Goal: Task Accomplishment & Management: Manage account settings

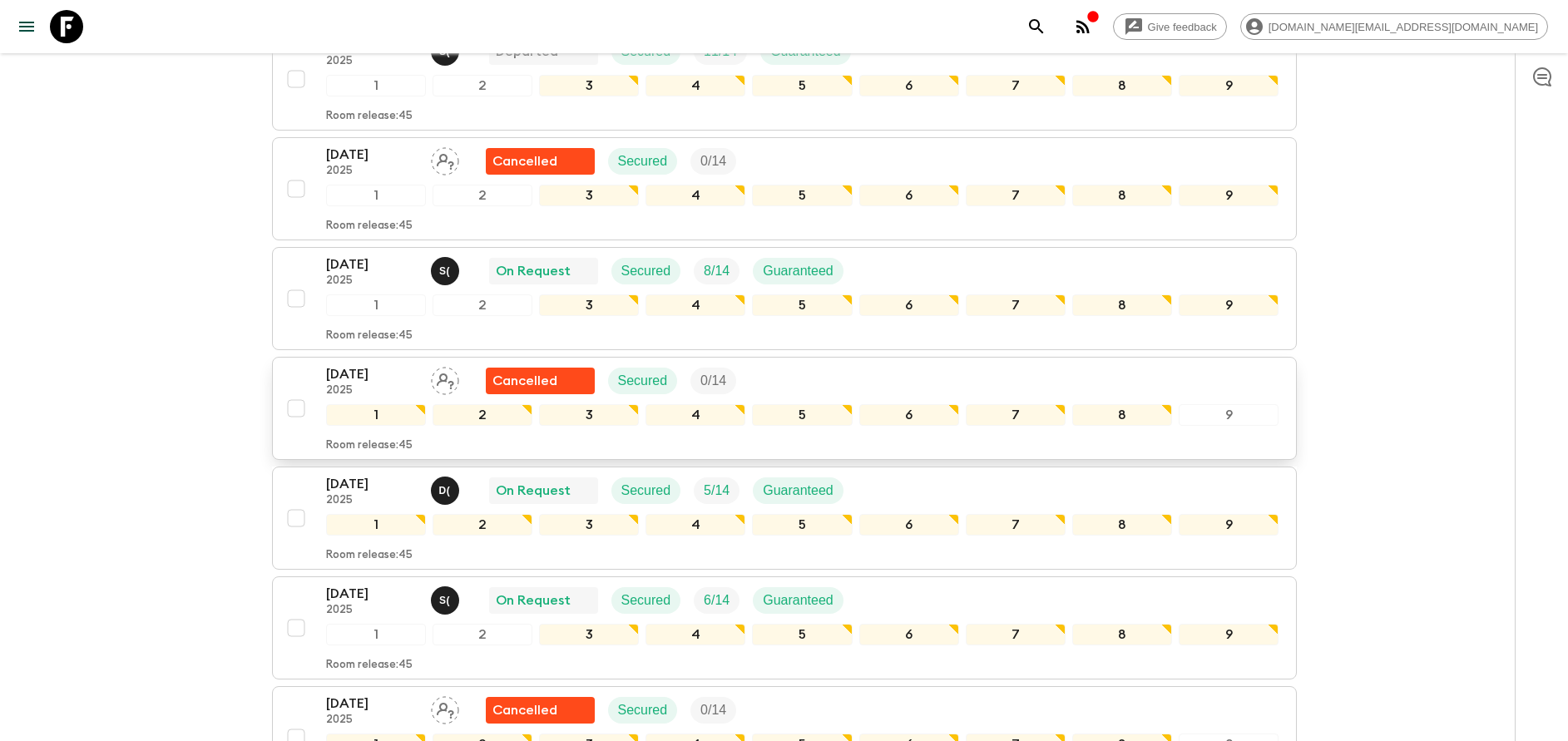
scroll to position [499, 0]
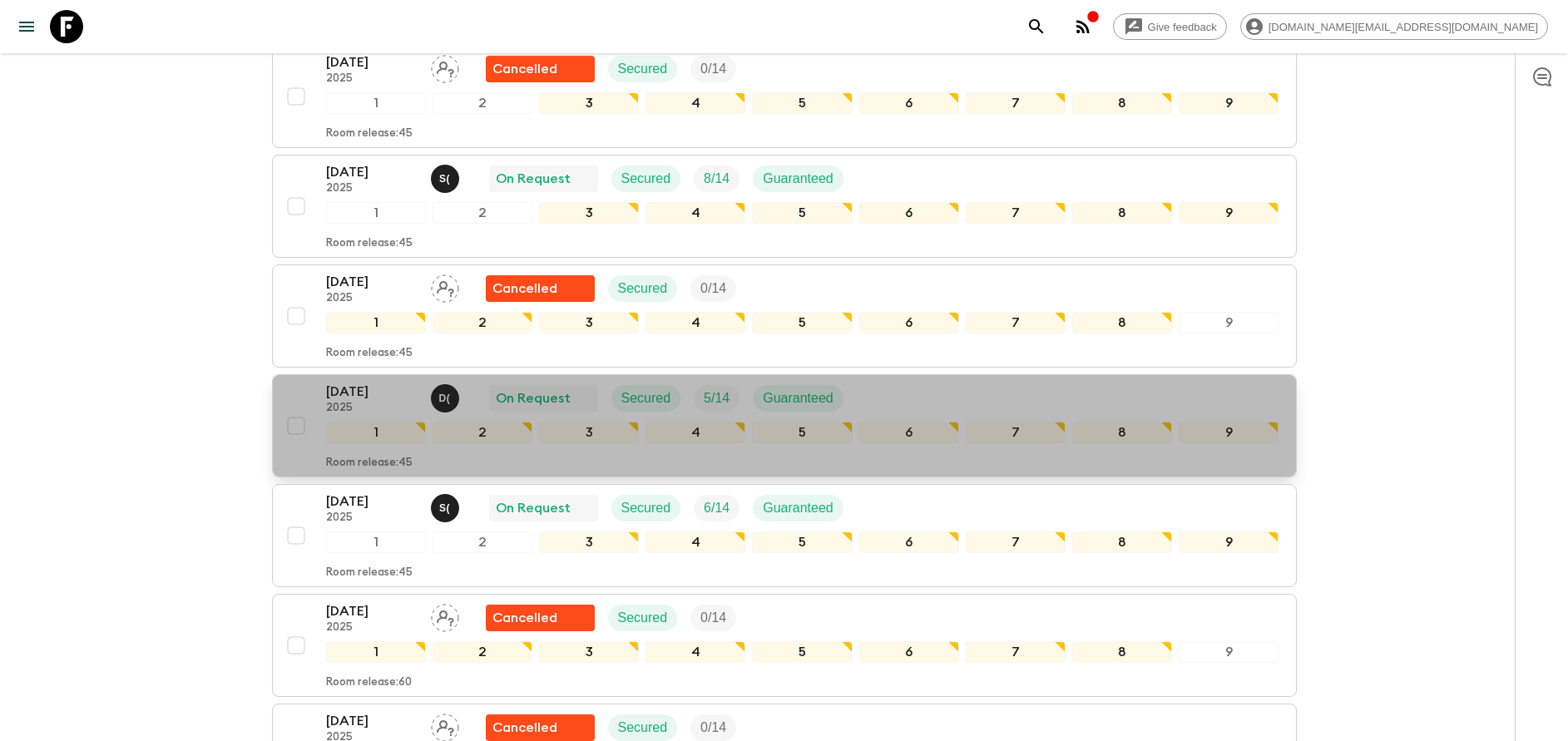
click at [357, 397] on p "[DATE]" at bounding box center [372, 392] width 92 height 20
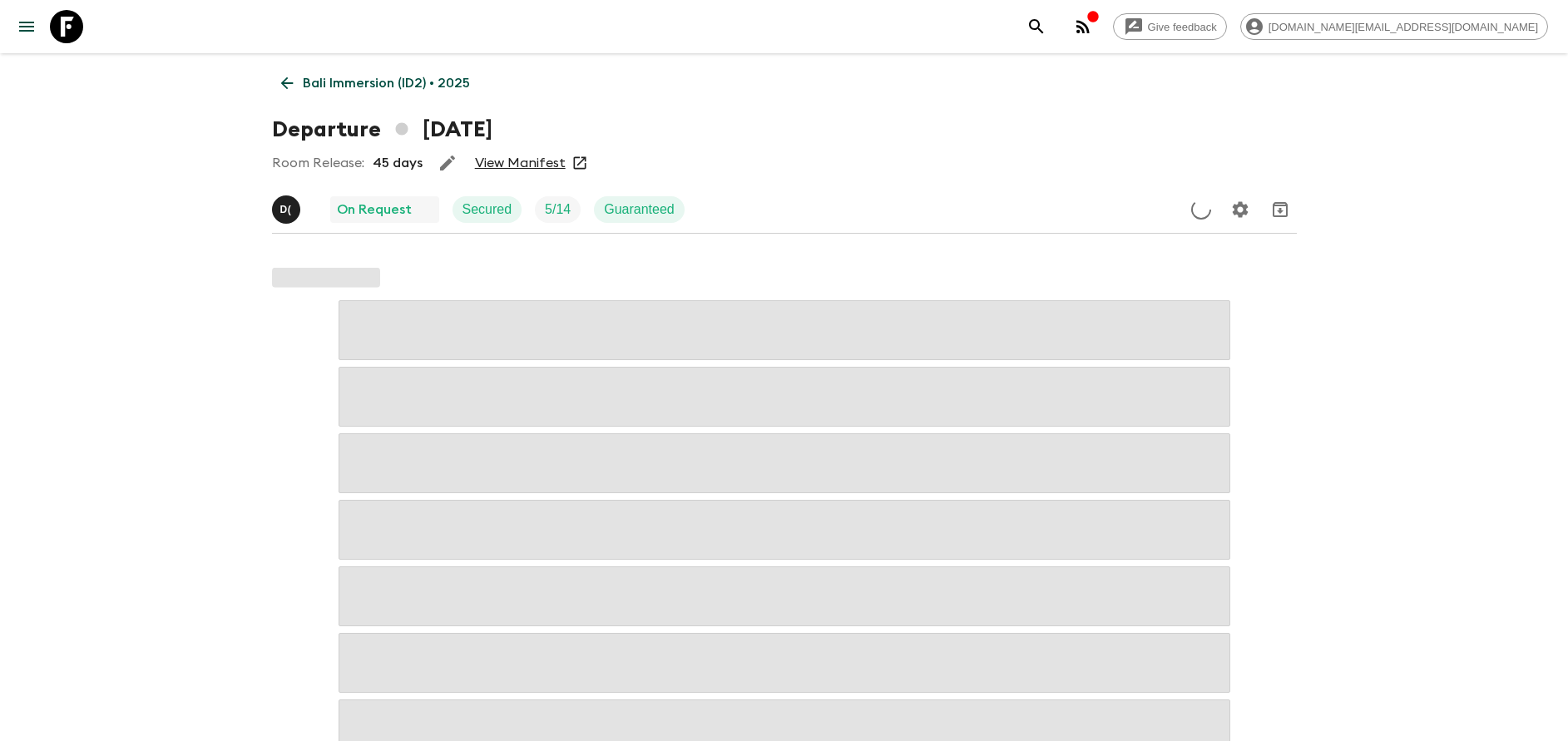
click at [503, 162] on link "View Manifest" at bounding box center [519, 163] width 91 height 17
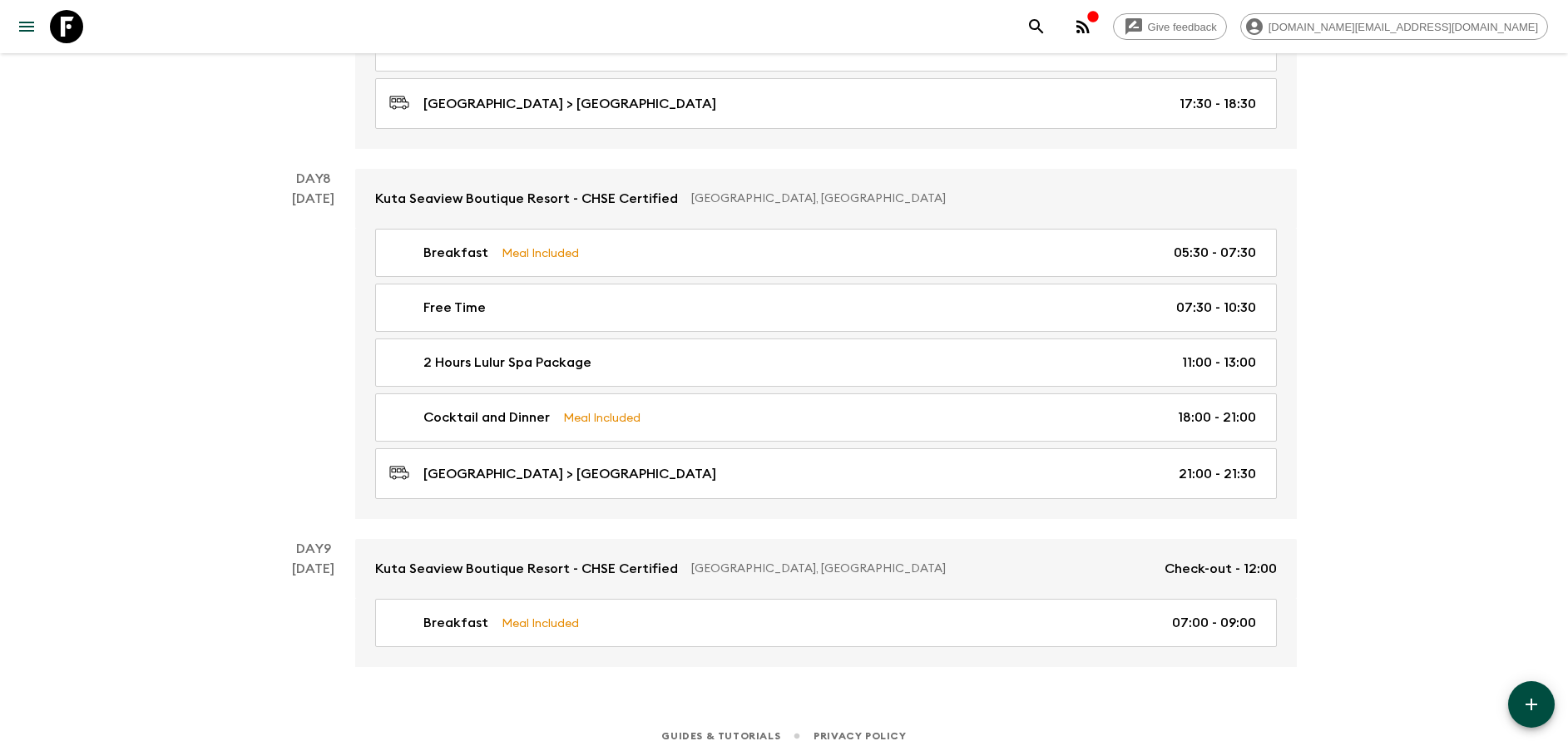
scroll to position [3907, 0]
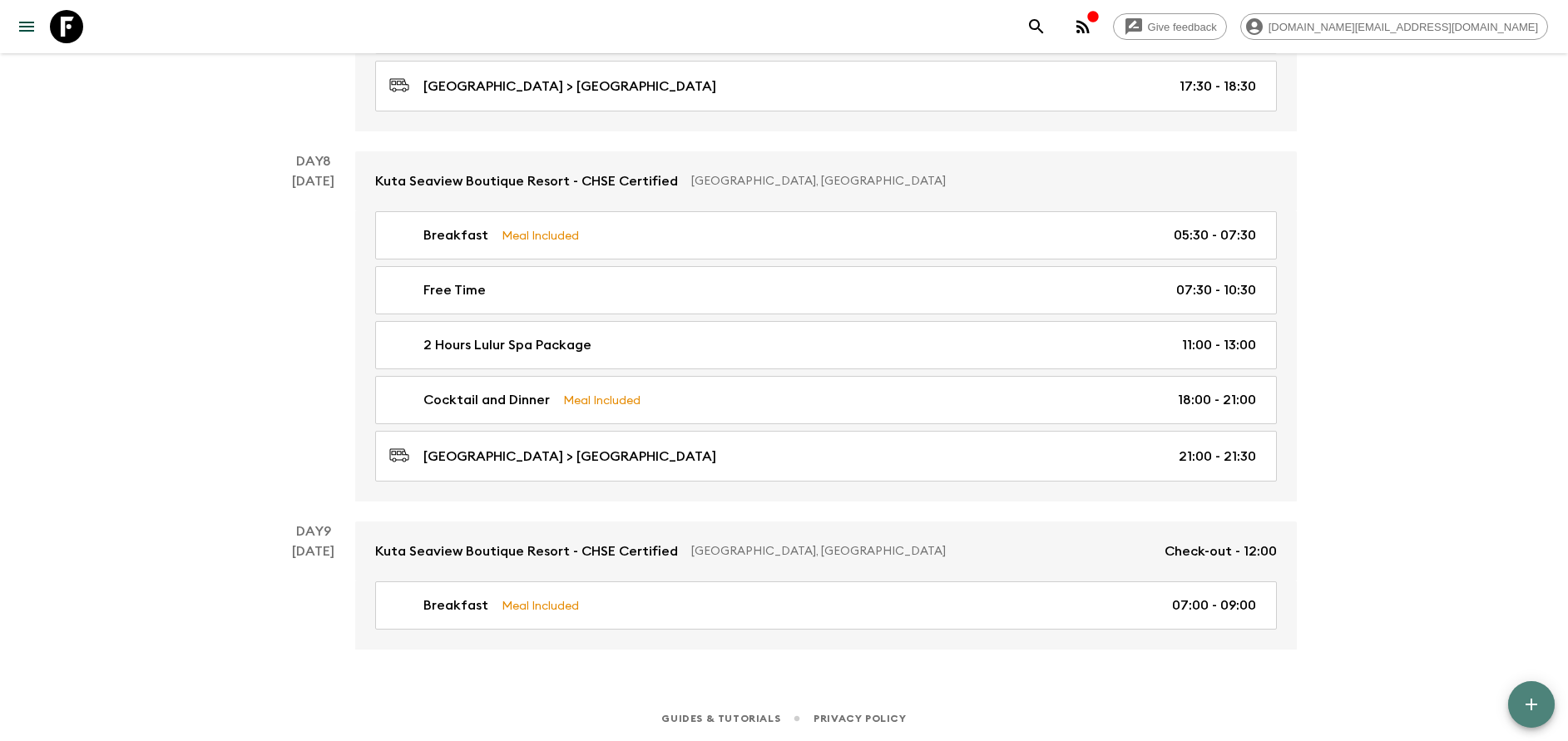
click at [1531, 700] on icon "button" at bounding box center [1531, 705] width 12 height 12
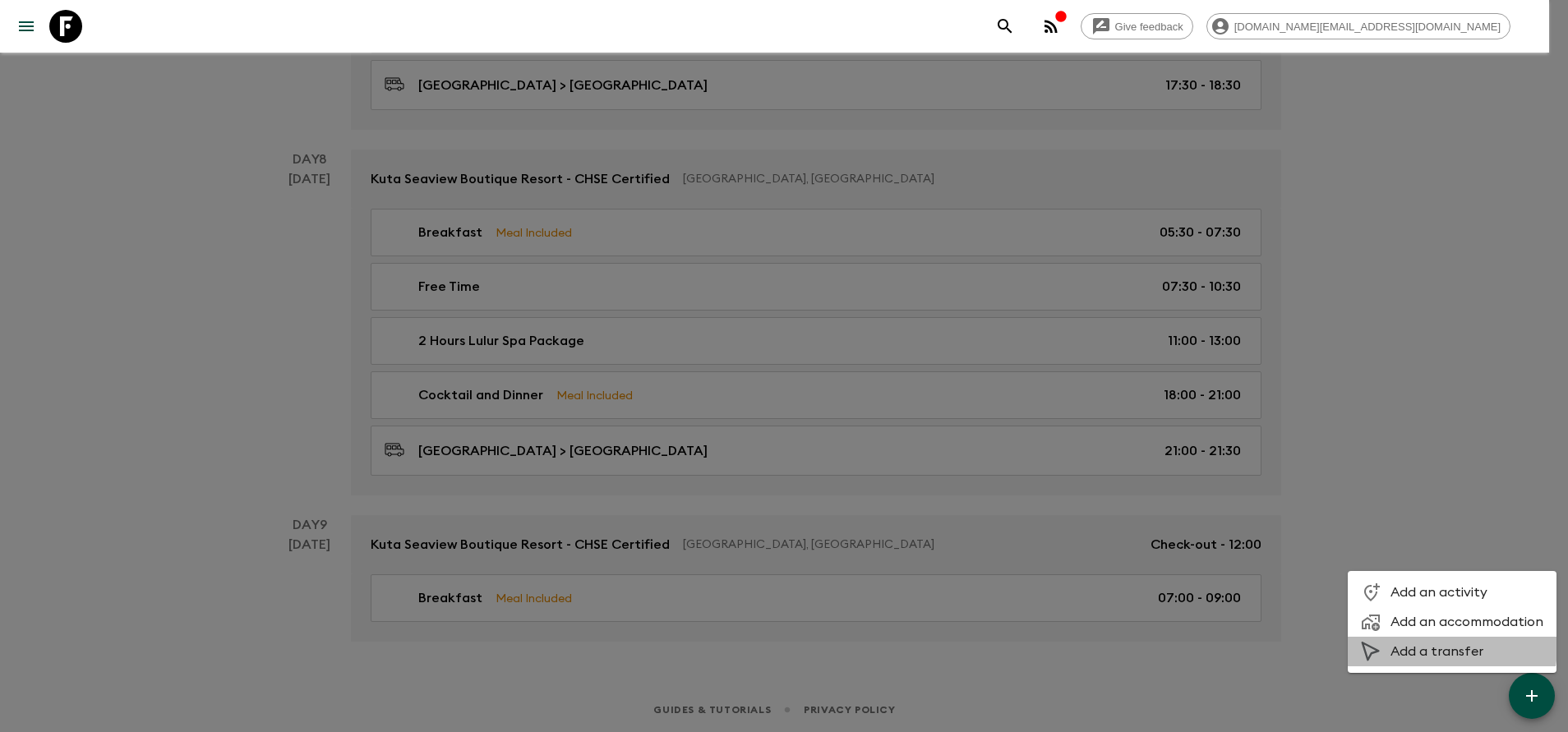
click at [1426, 646] on span "Add a transfer" at bounding box center [1467, 651] width 153 height 16
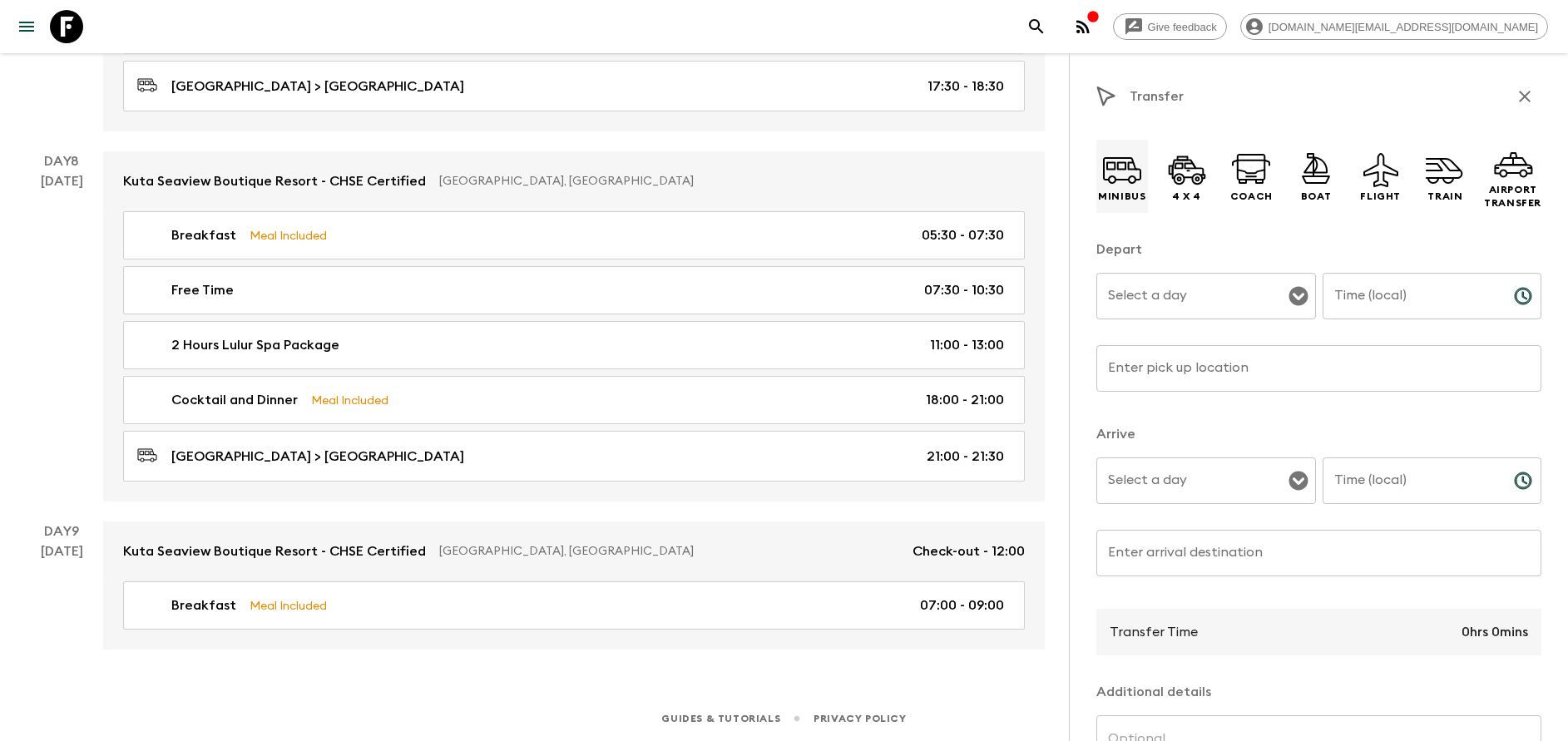
click at [1126, 199] on p "Minibus" at bounding box center [1121, 197] width 48 height 14
click at [1240, 338] on div "Depart Select a day Select a day ​ Time (local) Time (local) ​ Enter pick up lo…" at bounding box center [1319, 326] width 445 height 172
click at [1216, 296] on input "Select a day" at bounding box center [1193, 296] width 179 height 31
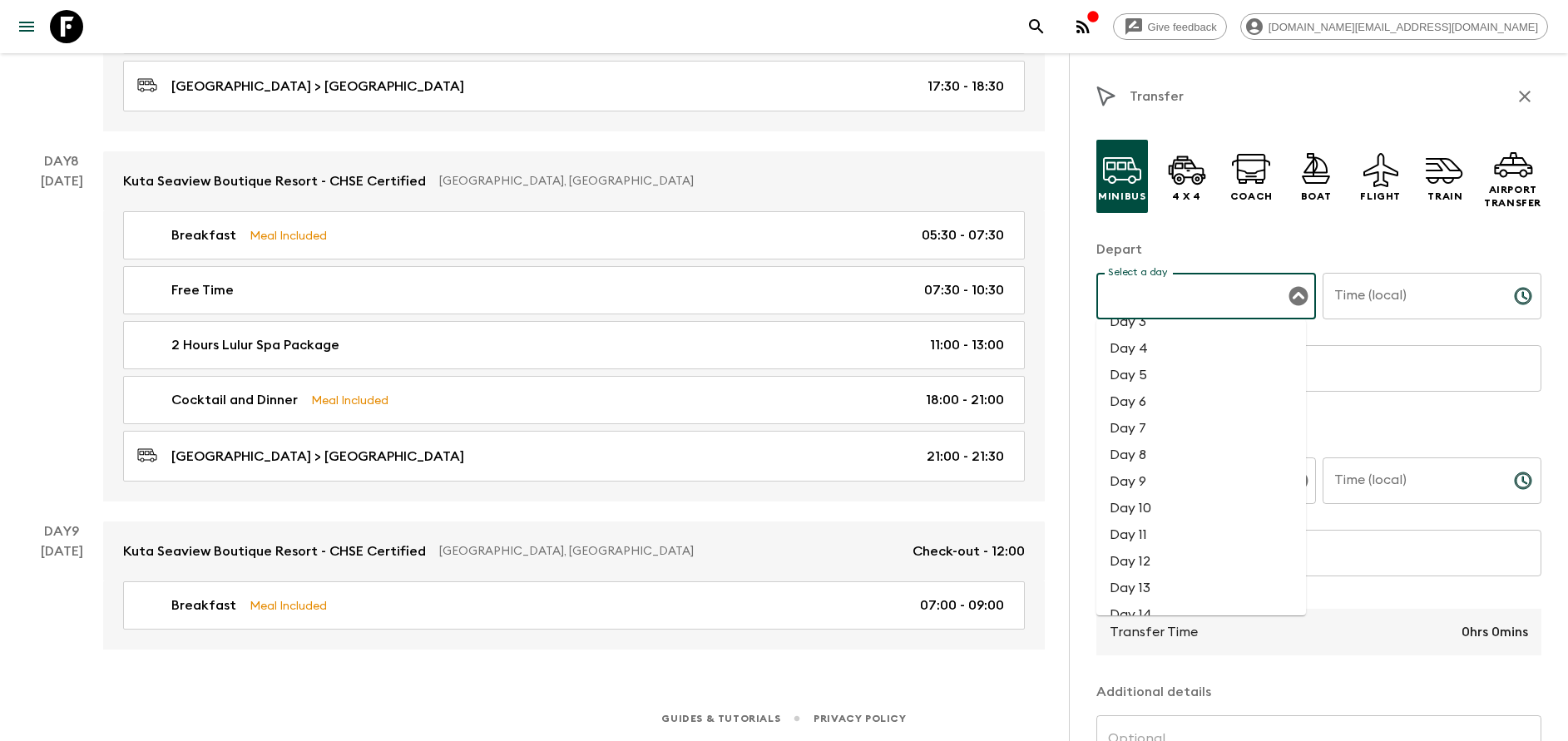
scroll to position [125, 0]
click at [1160, 395] on li "Day 8" at bounding box center [1201, 401] width 210 height 26
type input "Day 8"
click at [1382, 303] on input "Time (local)" at bounding box center [1411, 296] width 178 height 47
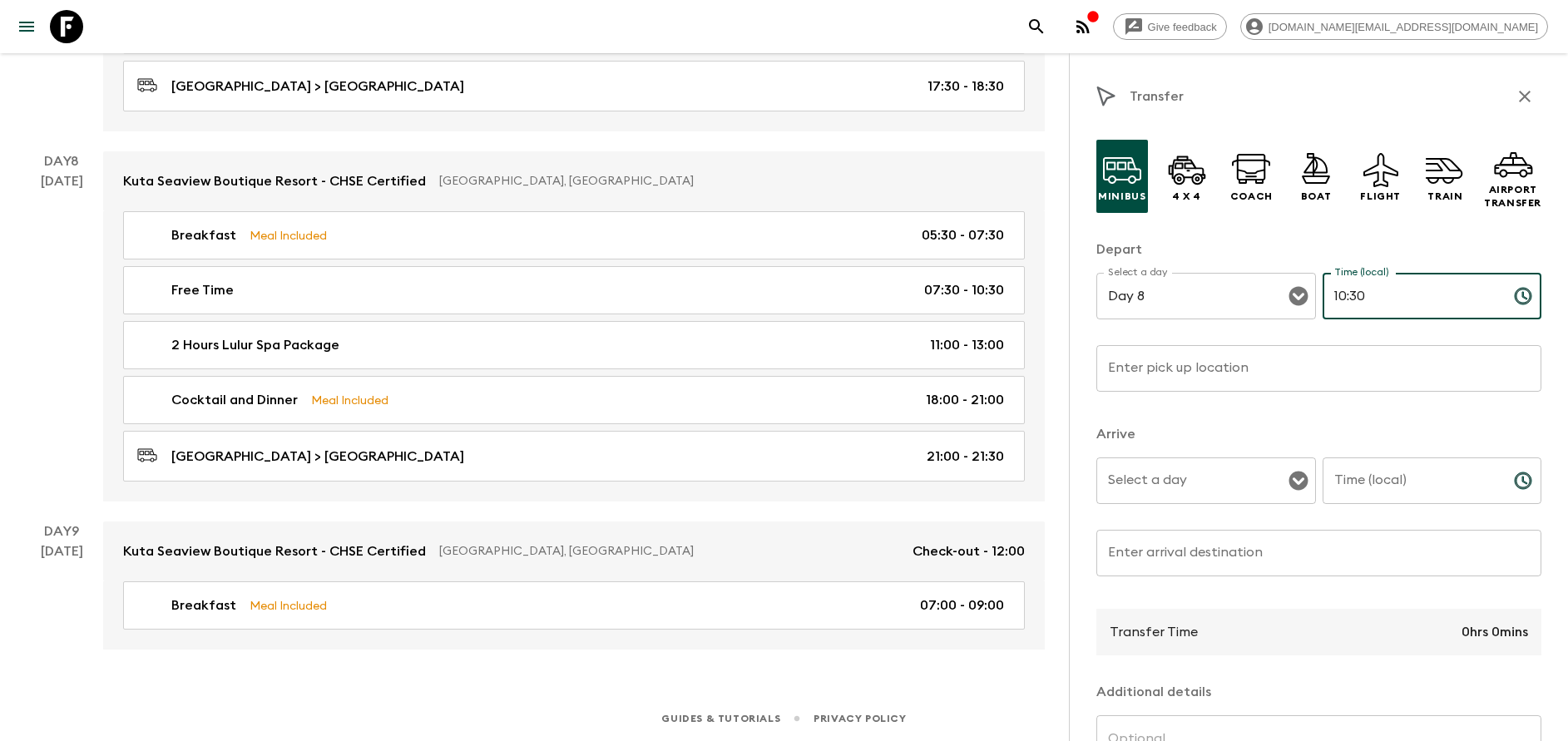
type input "10:30"
click at [1308, 360] on input "Enter pick up location" at bounding box center [1319, 369] width 445 height 47
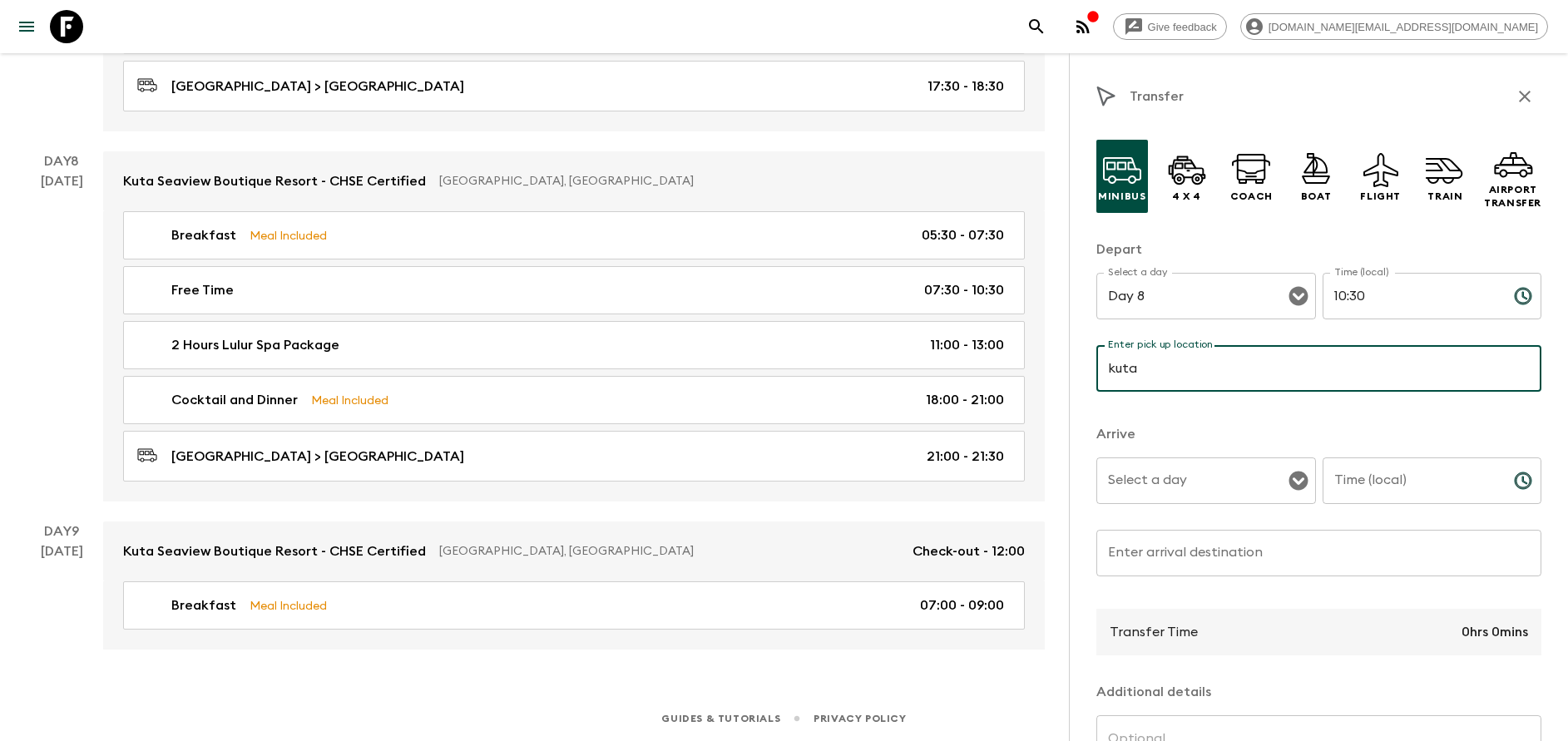
type input "[GEOGRAPHIC_DATA]"
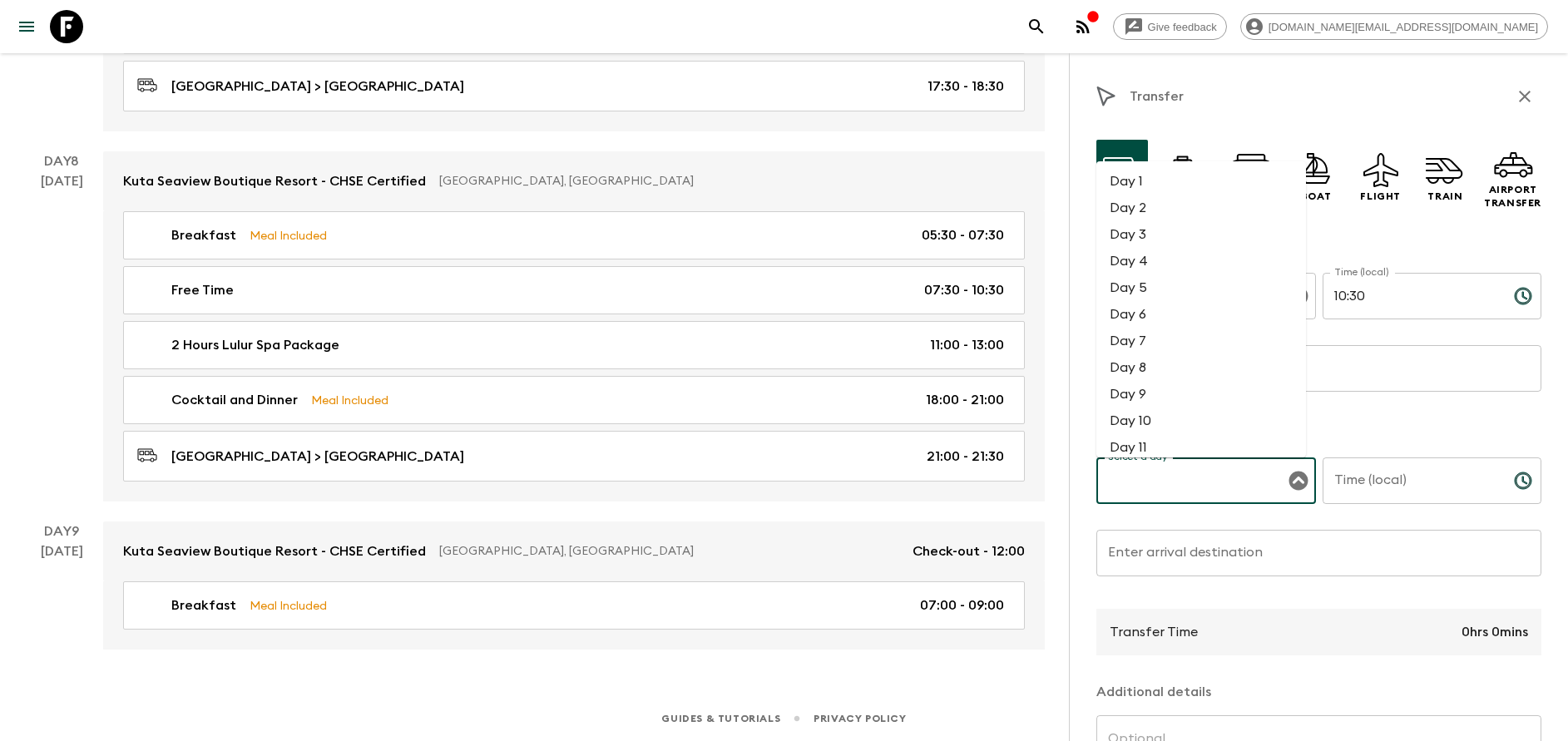
click at [1234, 488] on input "Select a day" at bounding box center [1193, 481] width 179 height 31
drag, startPoint x: 1166, startPoint y: 352, endPoint x: 1166, endPoint y: 370, distance: 18.0
click at [1166, 370] on ul "Day 1 Day 2 Day 3 Day 4 Day 5 Day 6 Day 7 Day 8 Day 9 Day 10 Day 11 Day 12 Day …" at bounding box center [1201, 310] width 210 height 296
click at [1166, 370] on li "Day 8" at bounding box center [1201, 368] width 210 height 26
type input "Day 8"
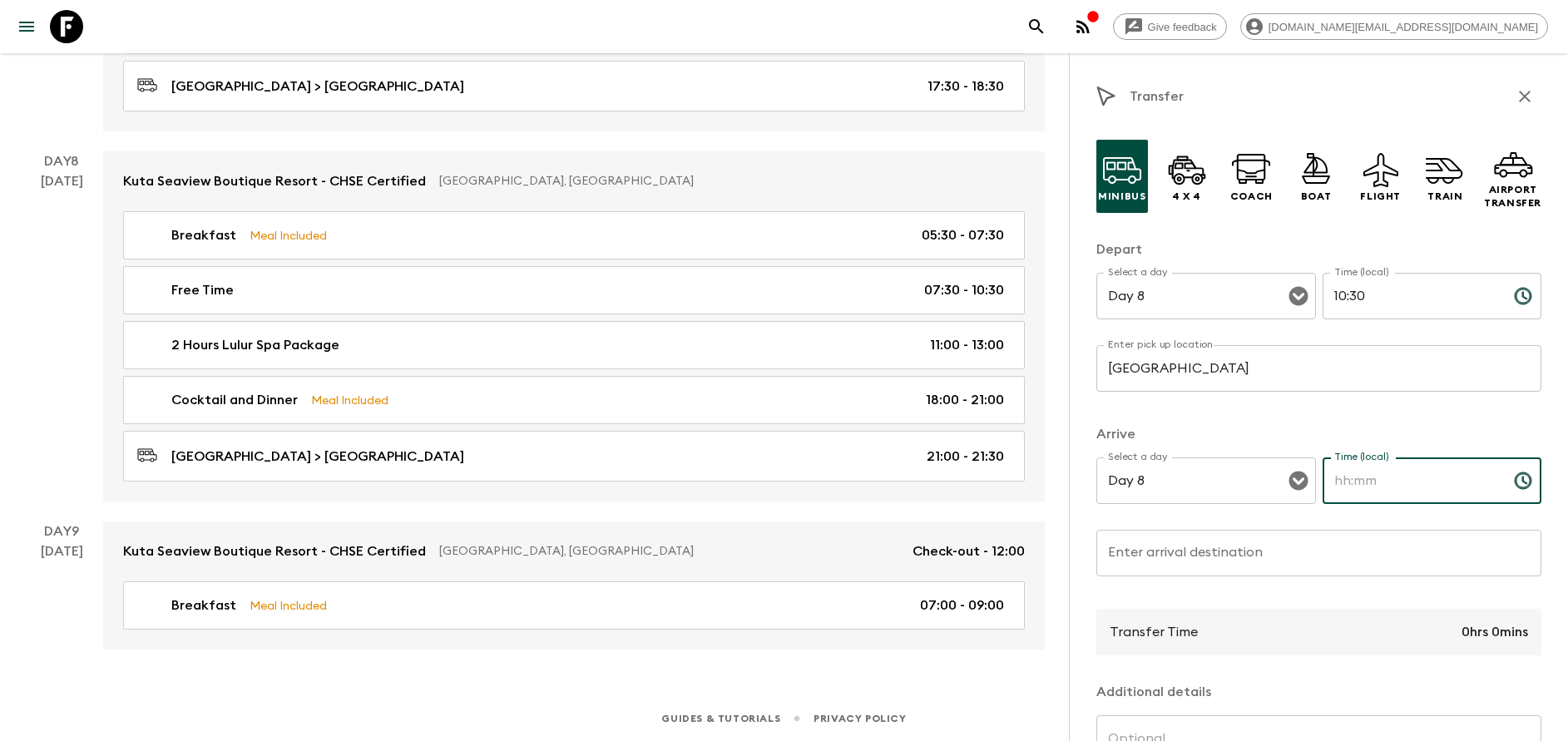
click at [1415, 484] on input "Time (local)" at bounding box center [1411, 481] width 178 height 47
type input "11:00"
click at [1234, 542] on input "Enter arrival destination" at bounding box center [1319, 554] width 445 height 47
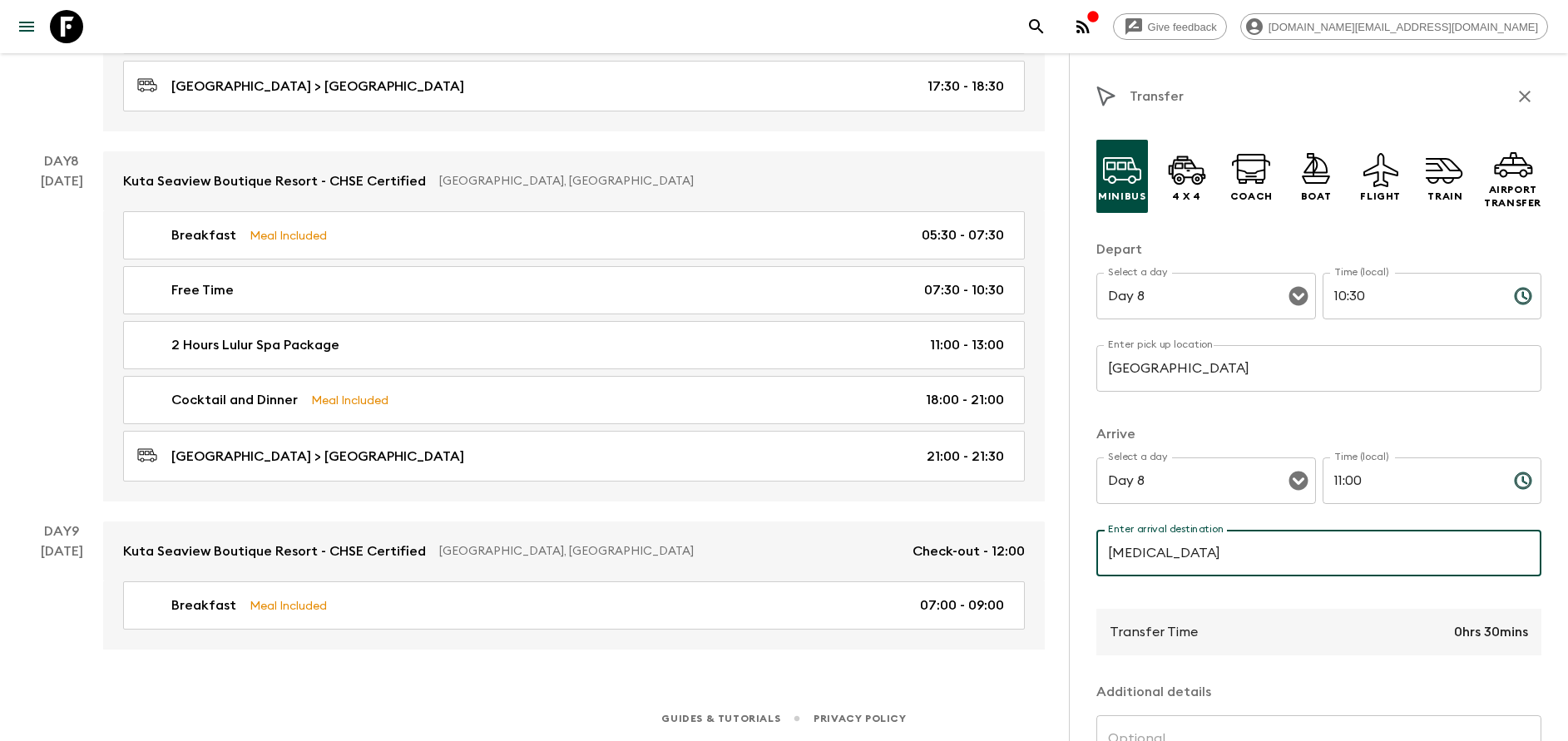
type input "Bali Orchid Spa"
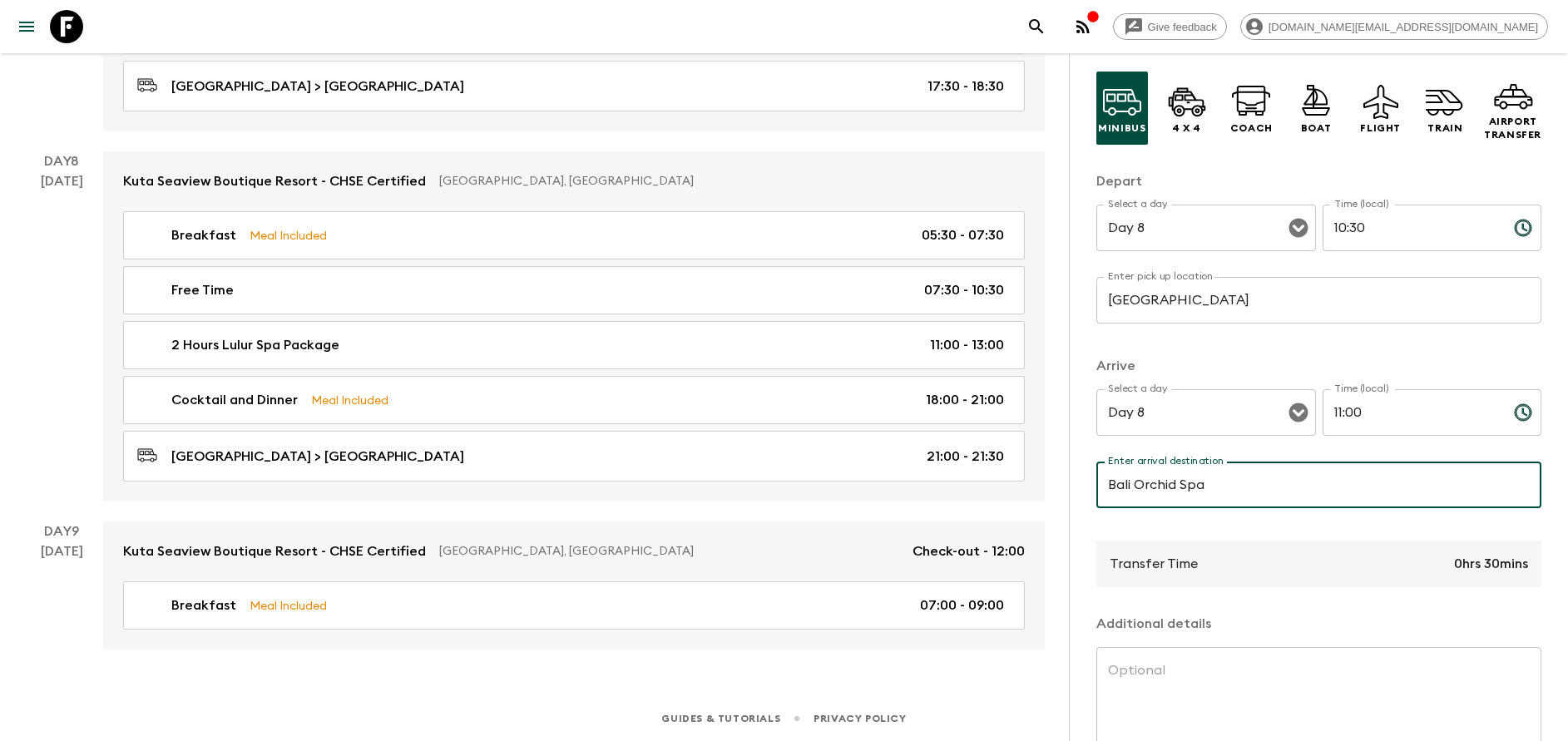
scroll to position [178, 0]
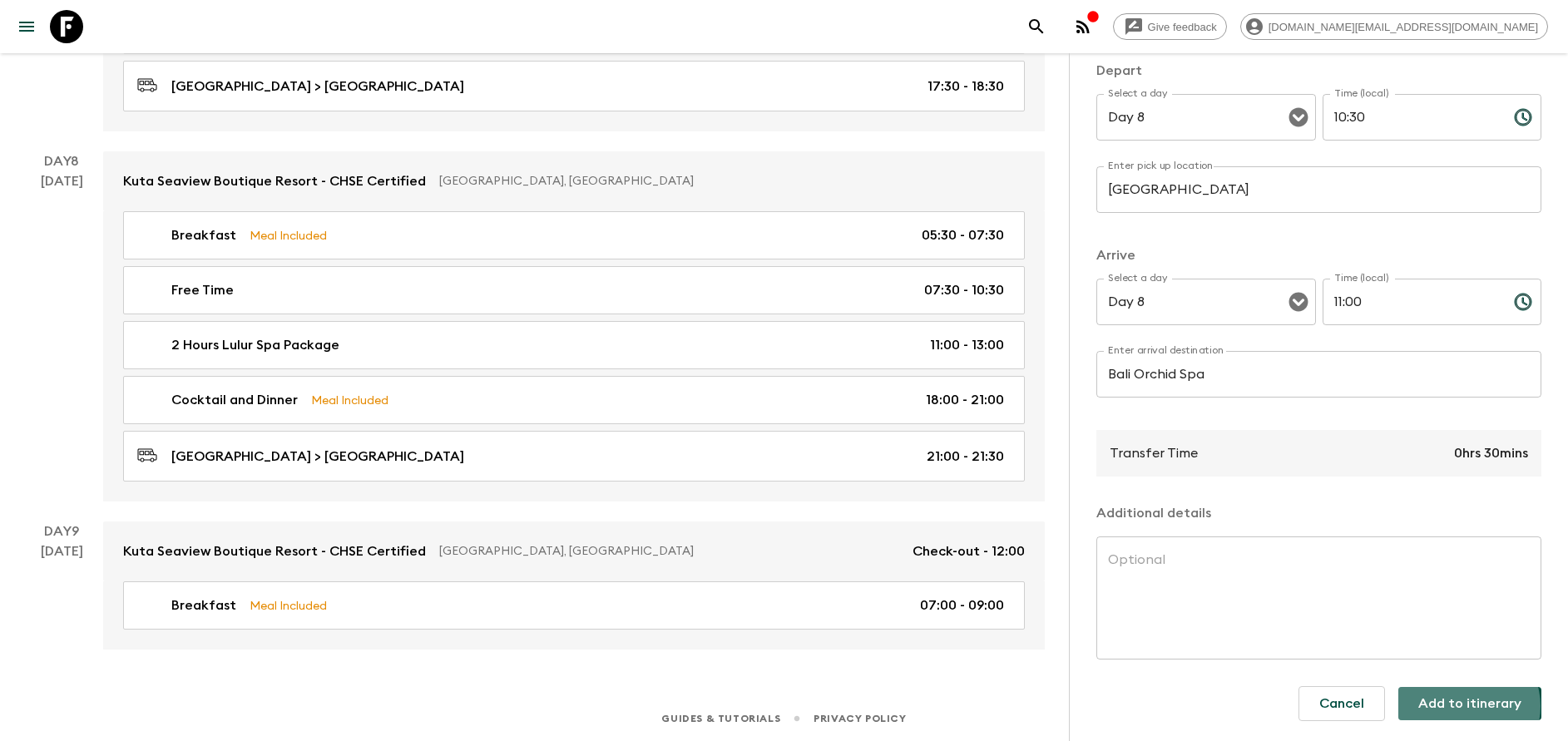
click at [1449, 707] on button "Add to itinerary" at bounding box center [1470, 704] width 143 height 33
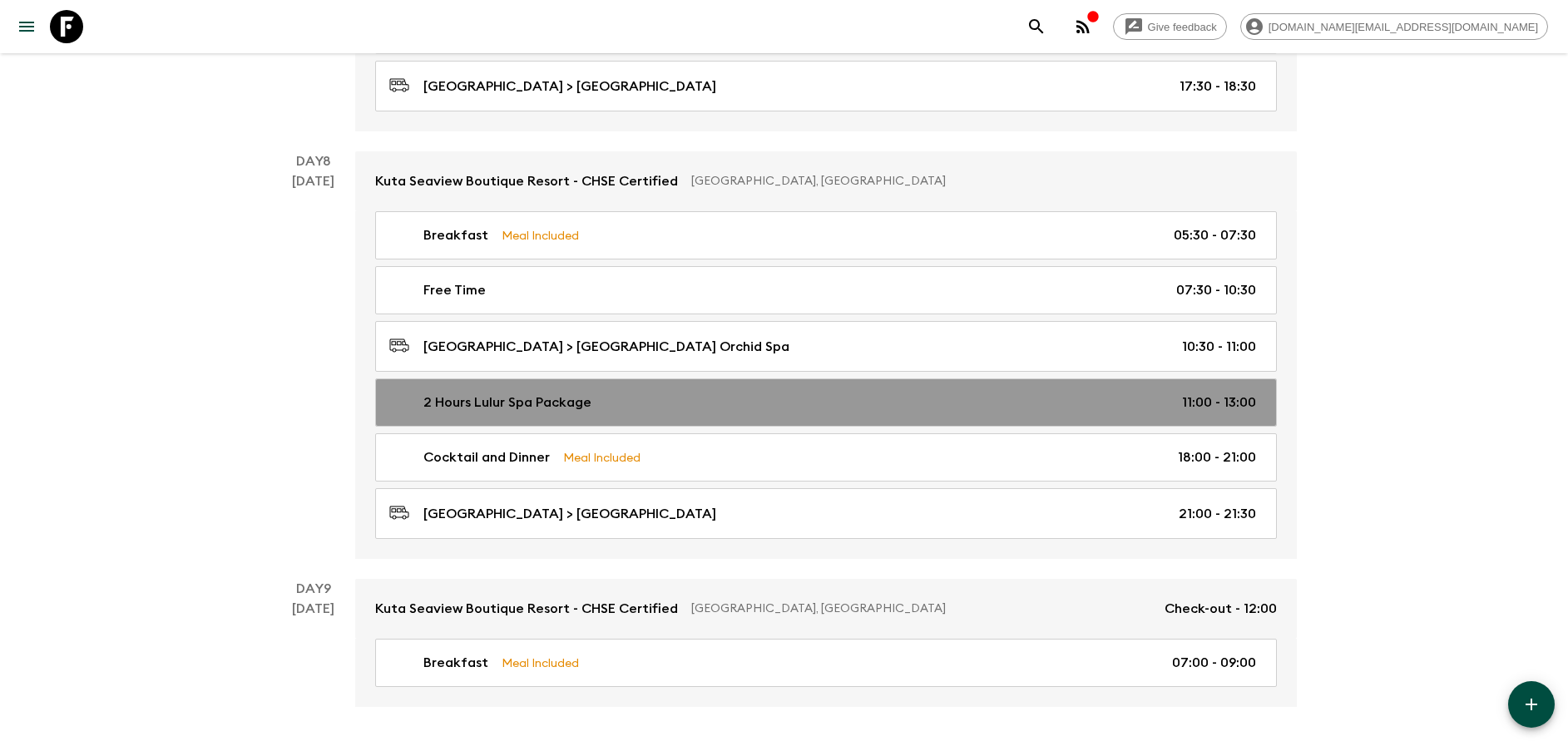
click at [595, 393] on div "2 Hours Lulur Spa Package 11:00 - 13:00" at bounding box center [822, 403] width 866 height 20
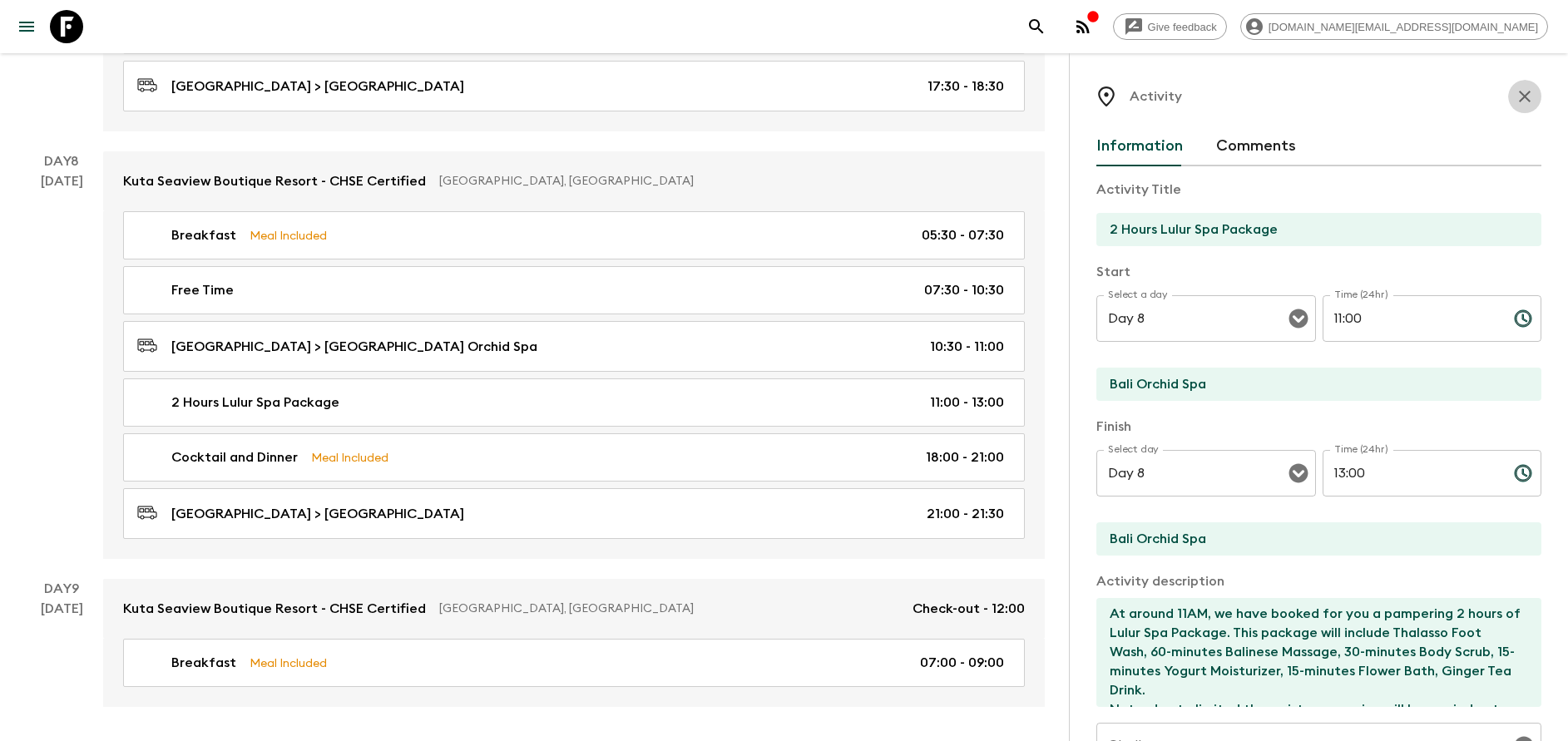
click at [1514, 103] on icon "button" at bounding box center [1524, 97] width 19 height 20
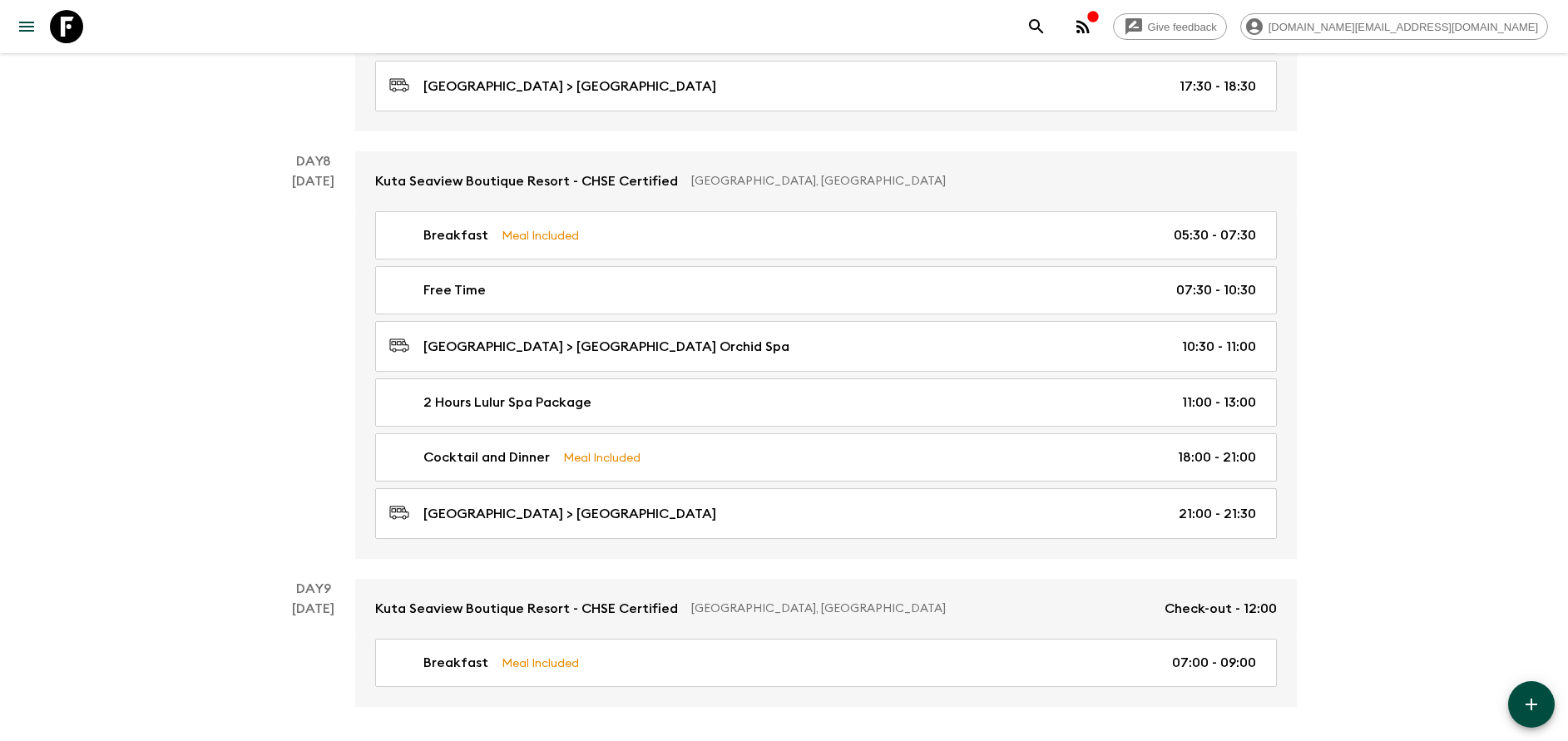
click at [1537, 694] on button "button" at bounding box center [1531, 705] width 47 height 47
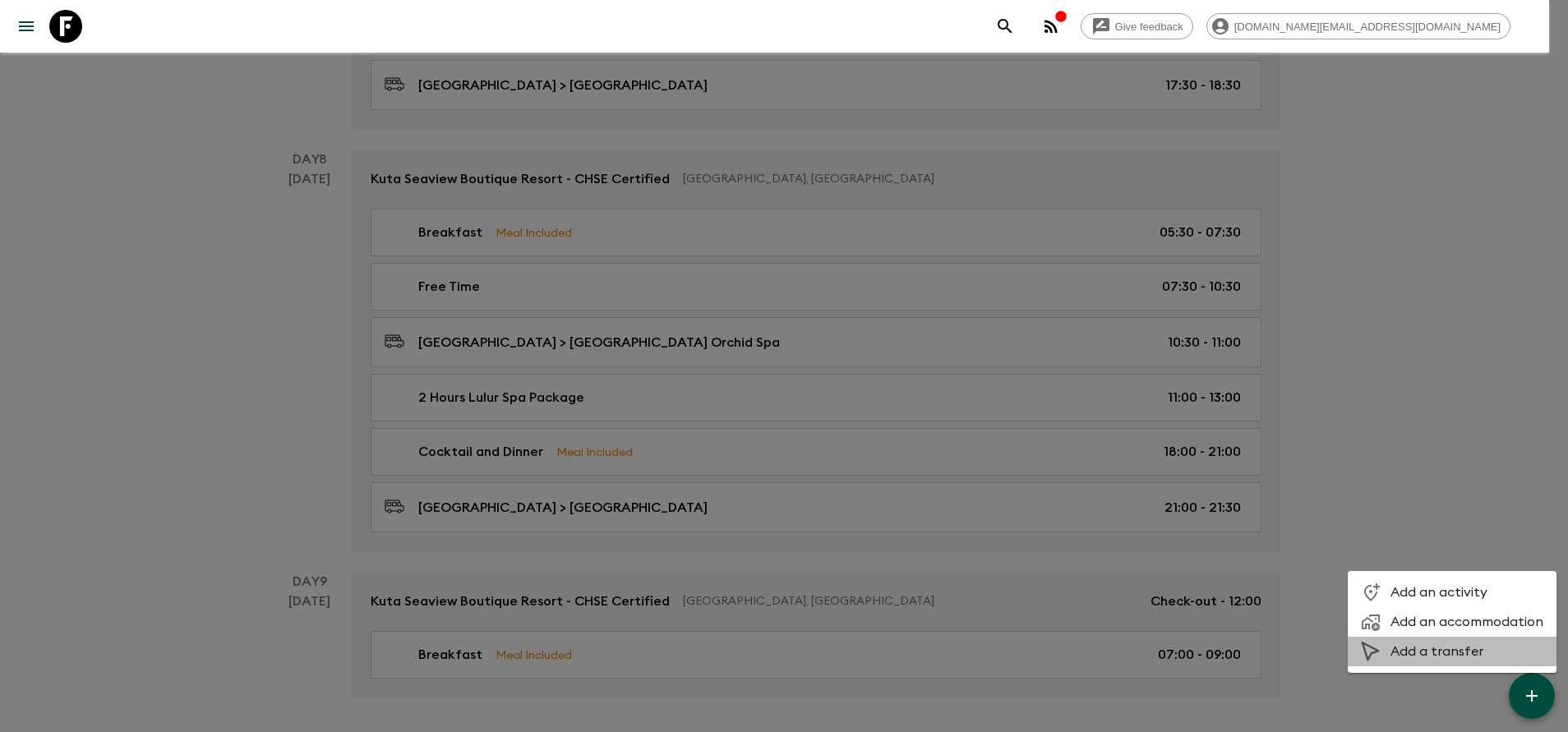
click at [1444, 644] on span "Add a transfer" at bounding box center [1467, 651] width 153 height 16
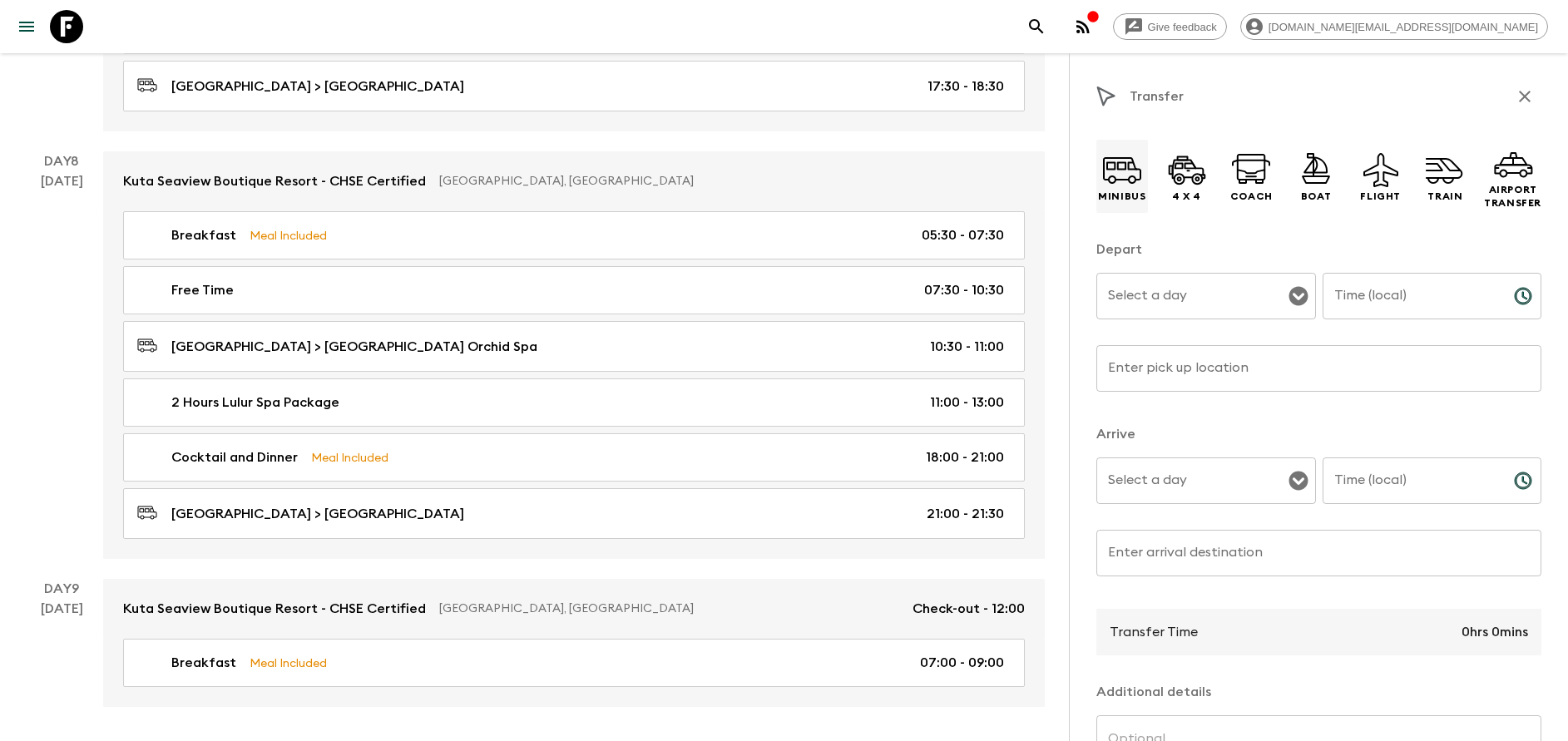
click at [1131, 197] on p "Minibus" at bounding box center [1121, 197] width 48 height 14
click at [1199, 298] on input "Select a day" at bounding box center [1193, 296] width 179 height 31
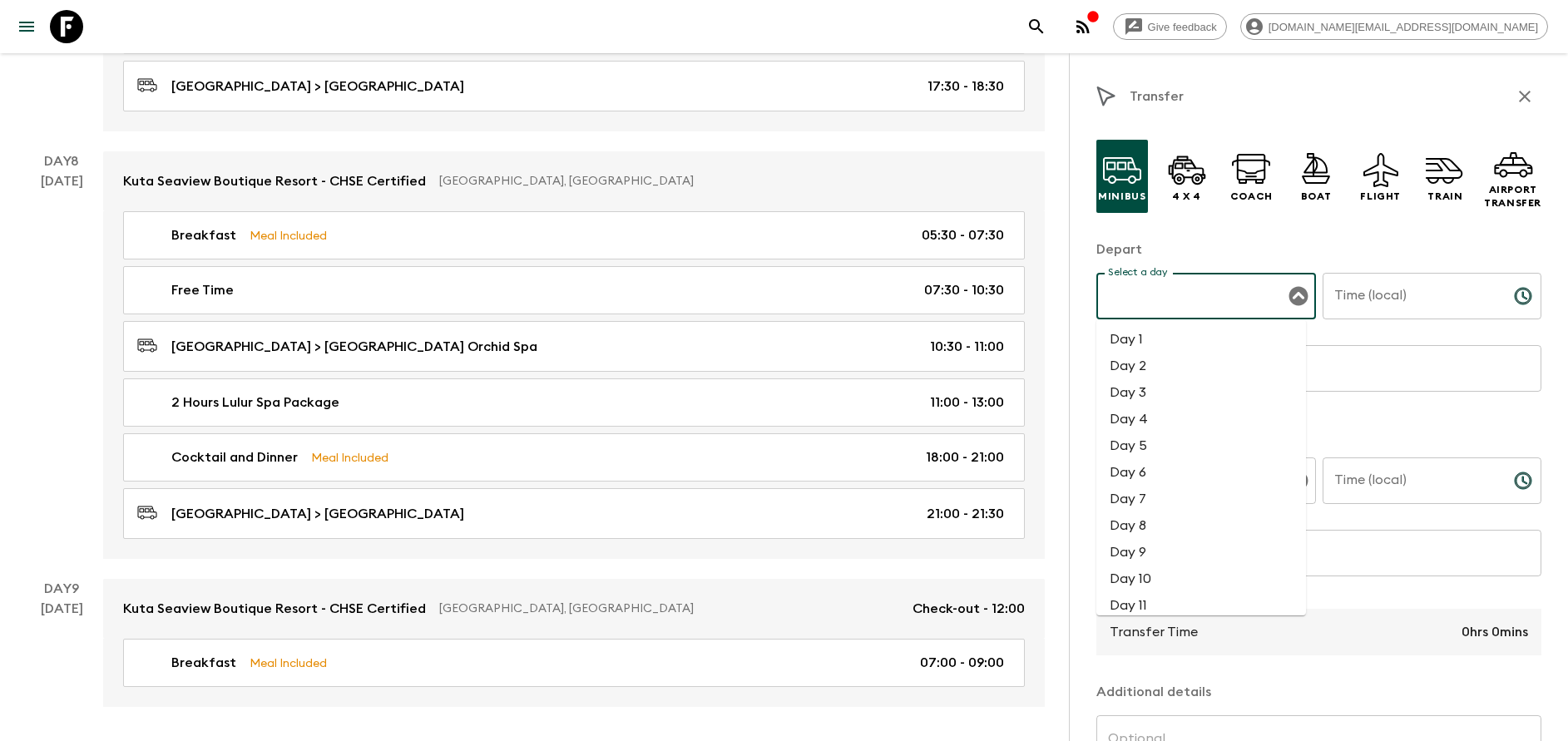
click at [1162, 520] on li "Day 8" at bounding box center [1201, 526] width 210 height 26
type input "Day 8"
click at [1391, 289] on input "Time (local)" at bounding box center [1411, 296] width 178 height 47
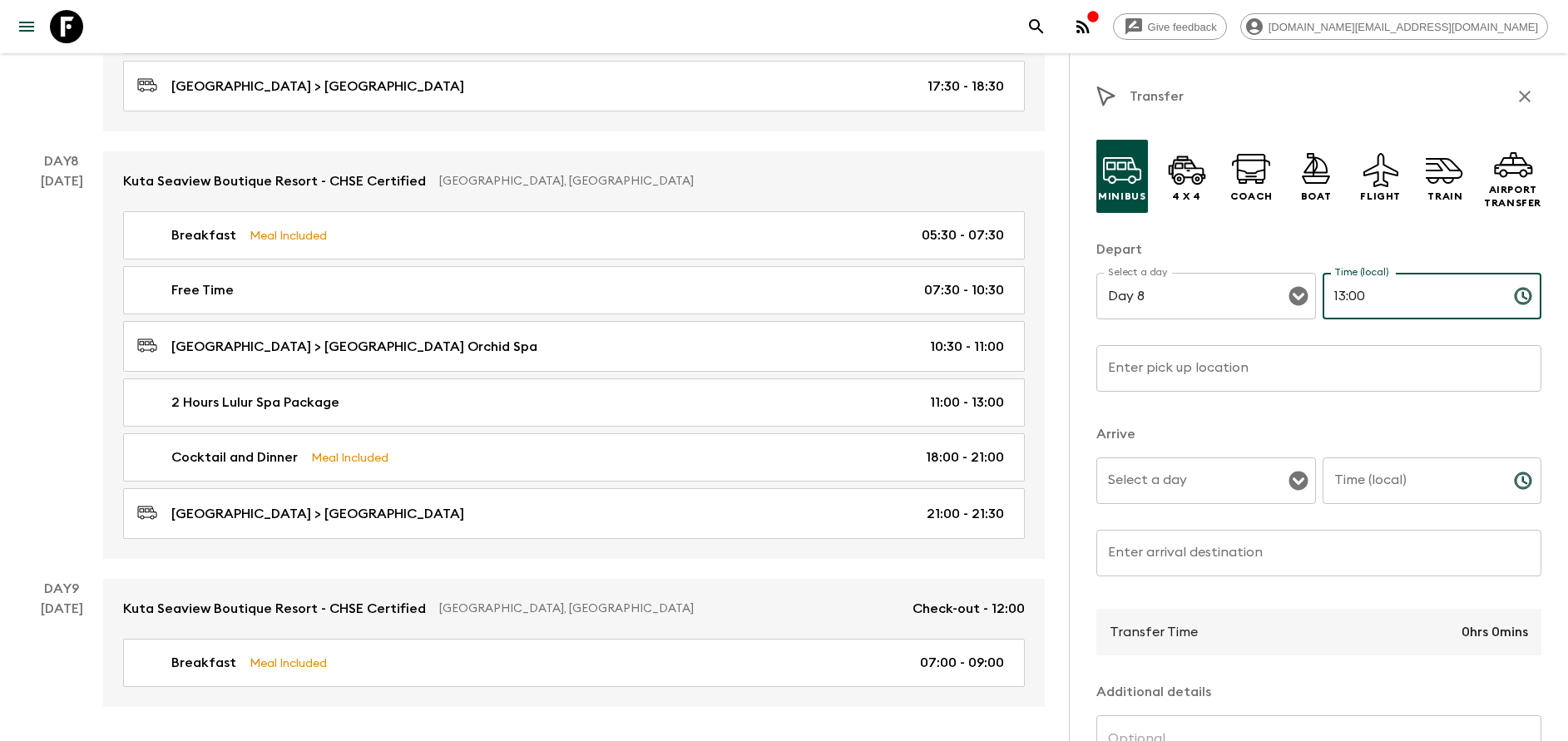
type input "13:00"
click at [1290, 361] on input "Enter pick up location" at bounding box center [1319, 369] width 445 height 47
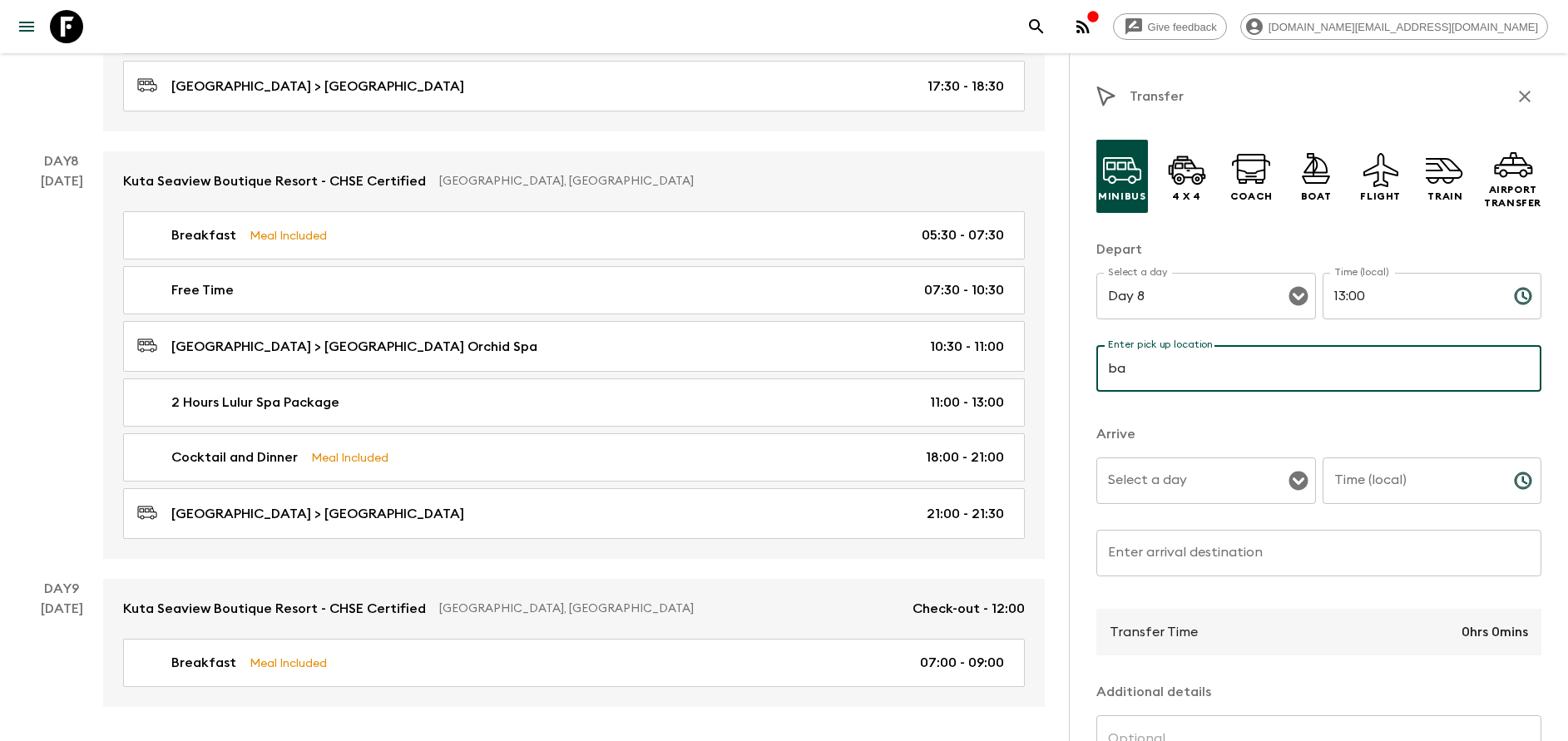
type input "Bali Orchid Spa"
click at [1205, 474] on input "Select a day" at bounding box center [1193, 481] width 179 height 31
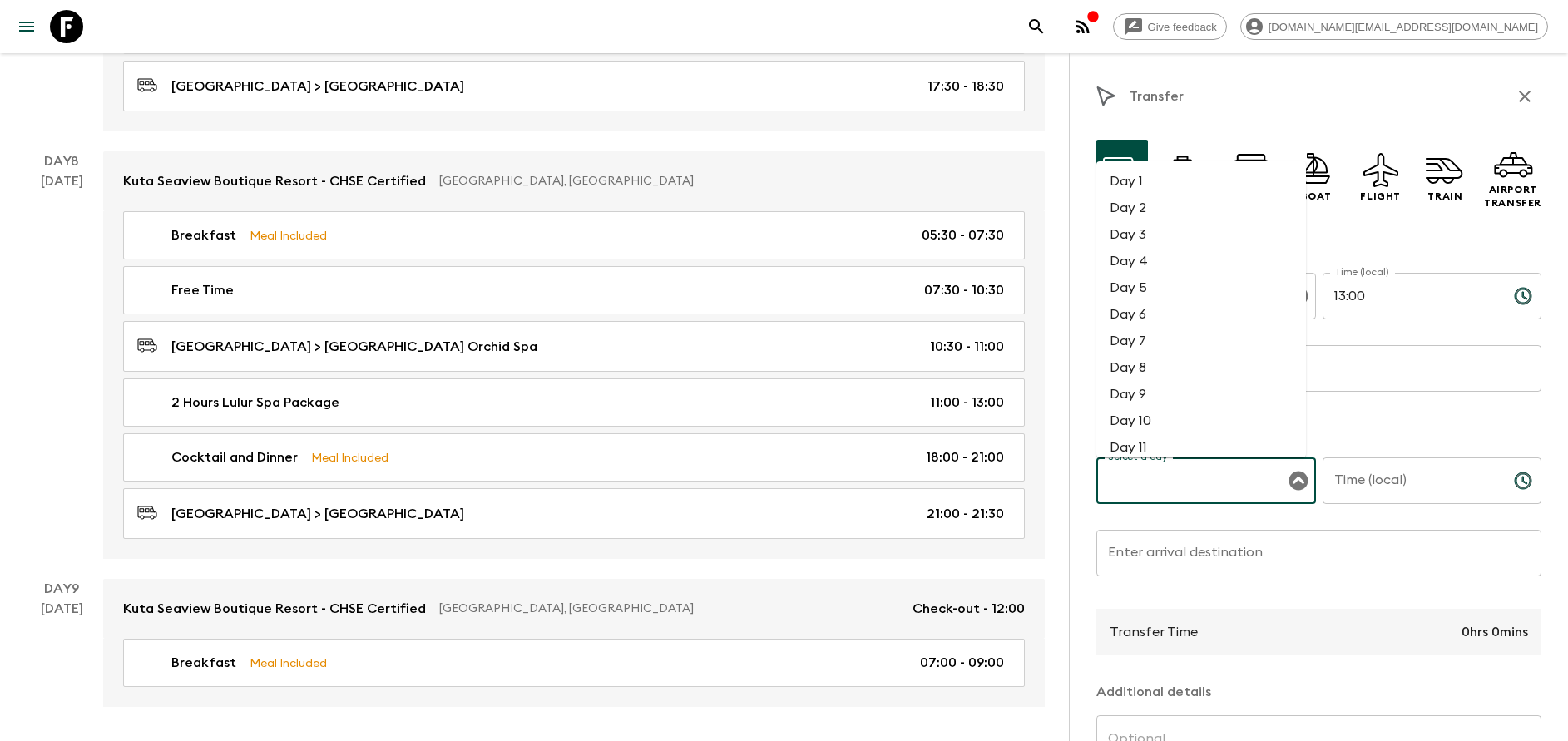
click at [1134, 370] on li "Day 8" at bounding box center [1201, 368] width 210 height 26
type input "Day 8"
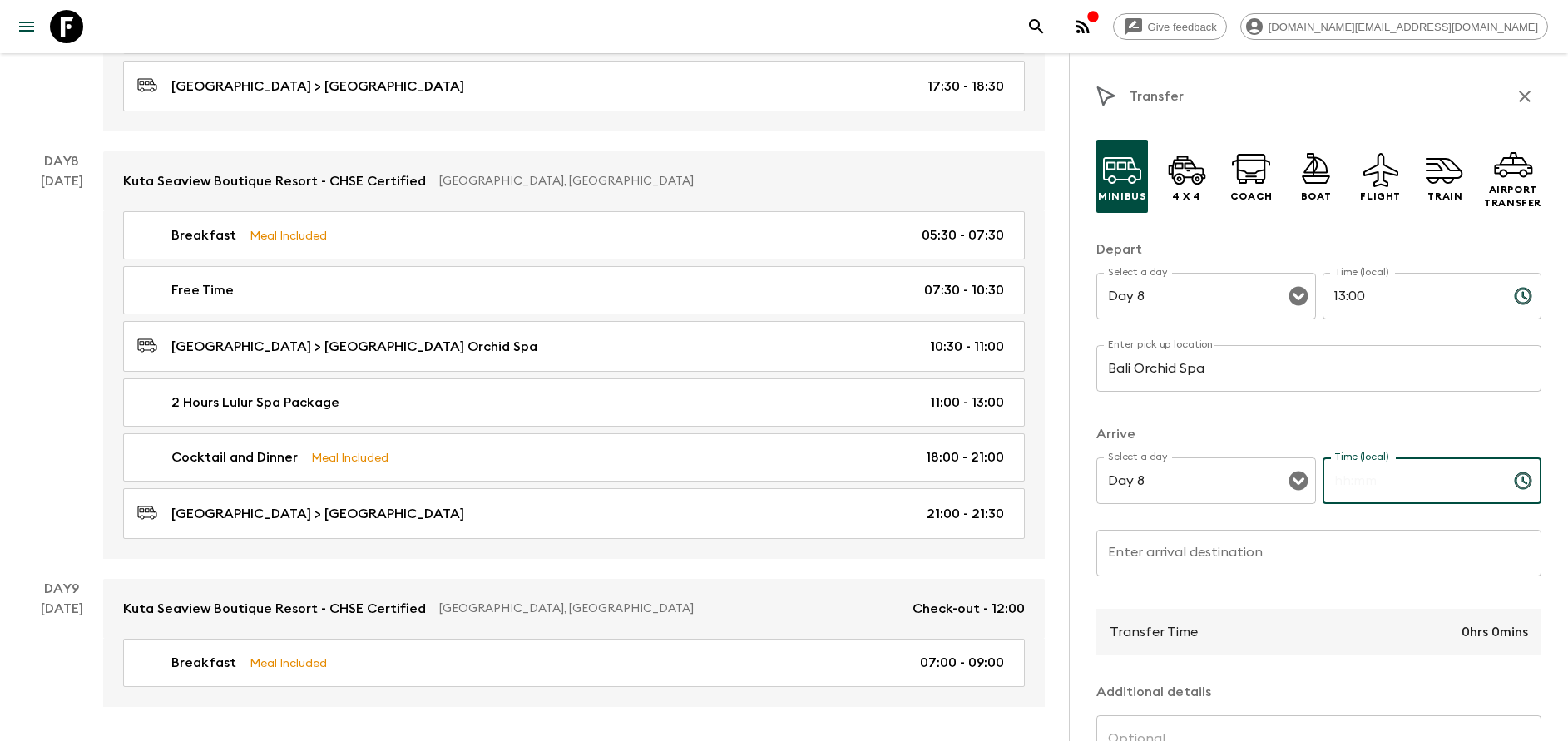
click at [1391, 489] on input "Time (local)" at bounding box center [1411, 481] width 178 height 47
type input "13:30"
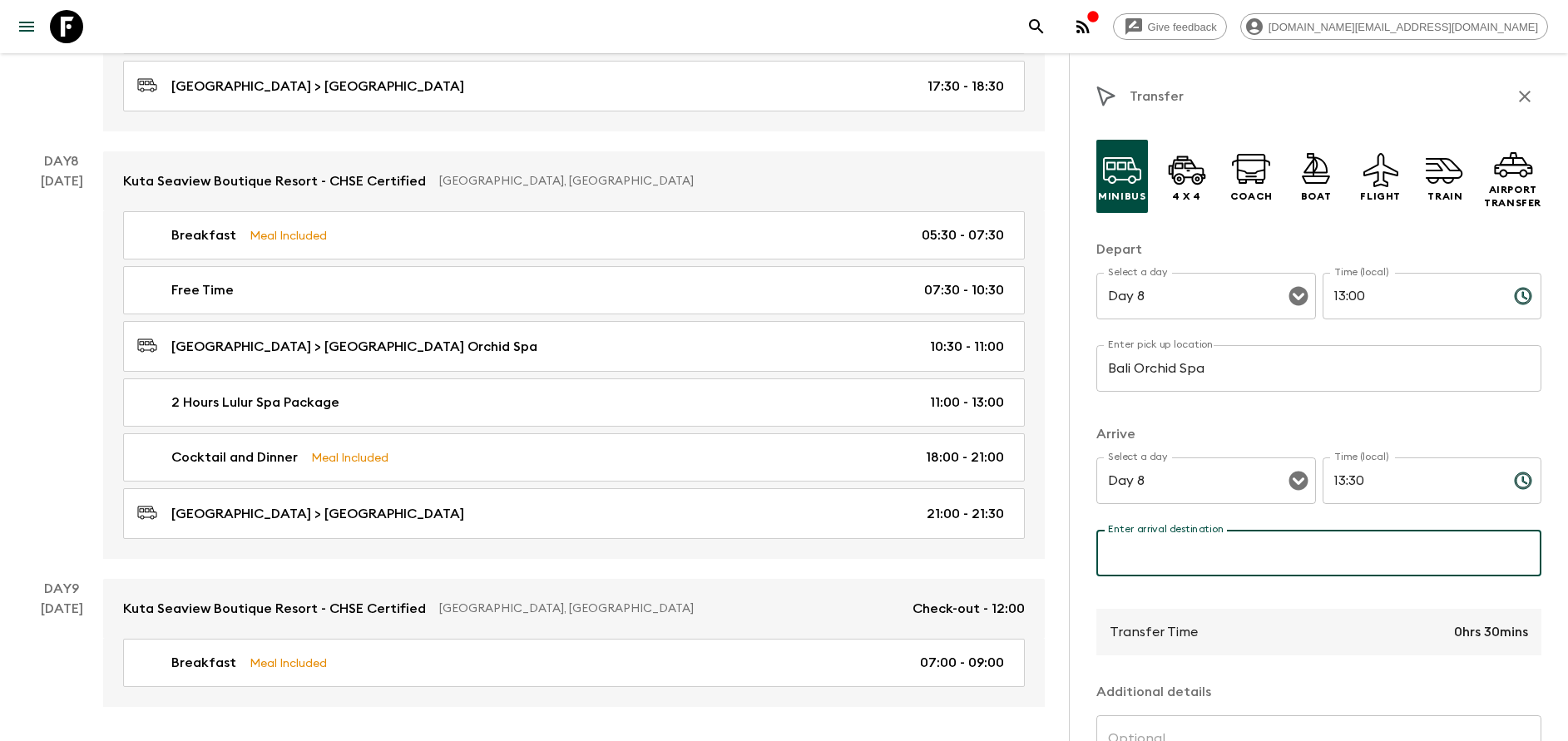
click at [1320, 559] on input "Enter arrival destination" at bounding box center [1319, 554] width 445 height 47
drag, startPoint x: 1222, startPoint y: 553, endPoint x: 1080, endPoint y: 537, distance: 142.9
click at [1082, 537] on div "Transfer Minibus 4 x 4 Coach Boat Flight Train Airport Transfer Depart Select a…" at bounding box center [1319, 424] width 499 height 741
type input "[GEOGRAPHIC_DATA]"
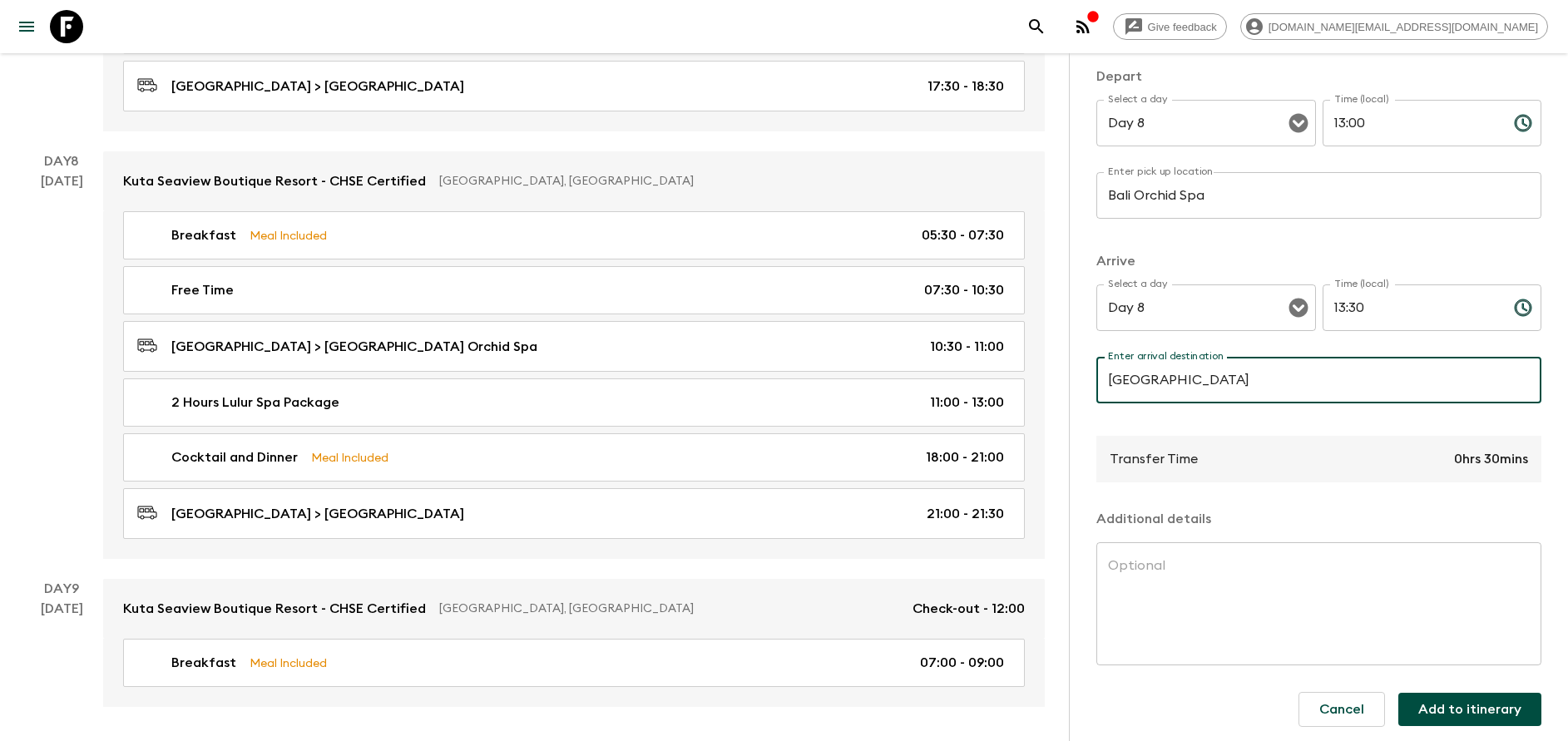
scroll to position [178, 0]
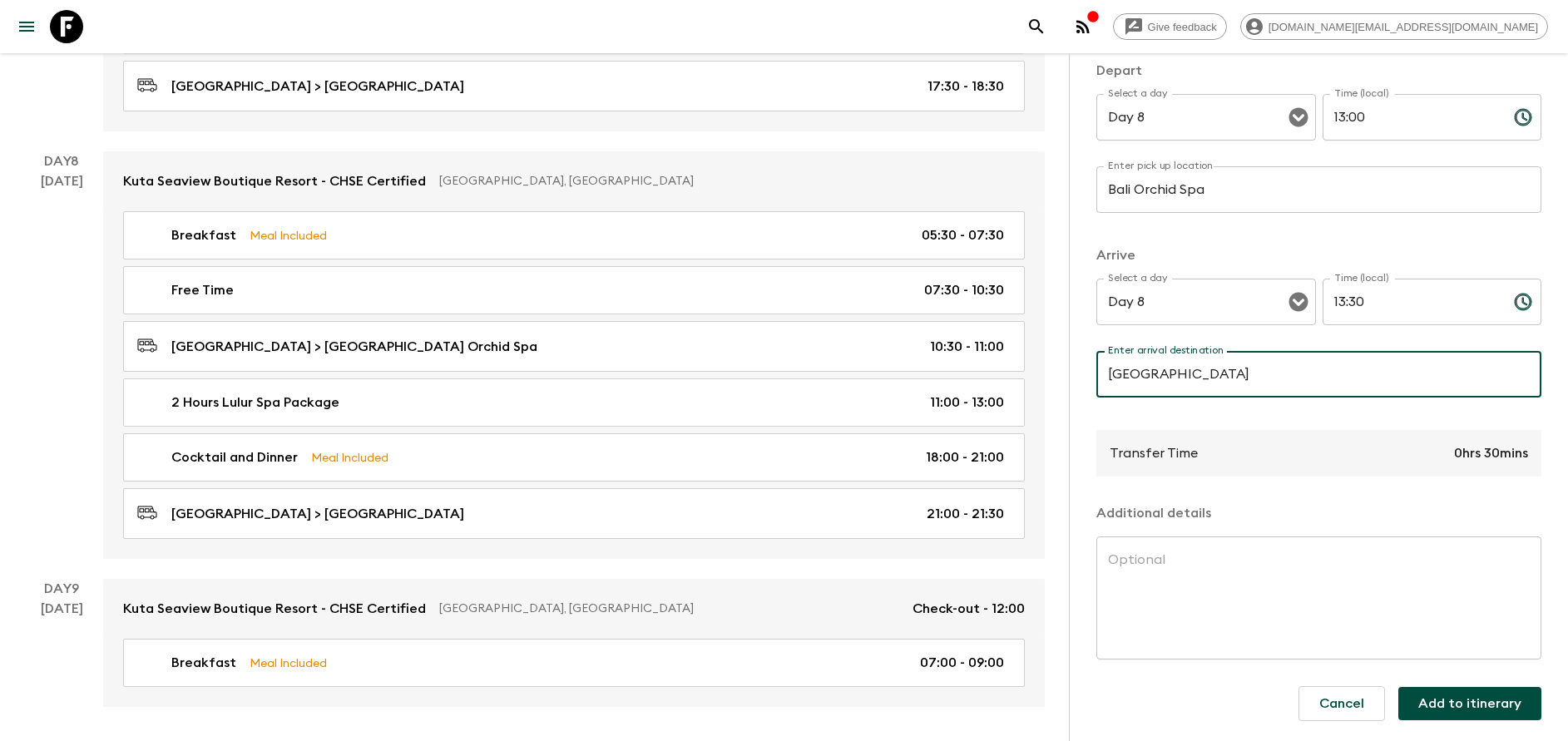
click at [1426, 708] on button "Add to itinerary" at bounding box center [1470, 704] width 143 height 33
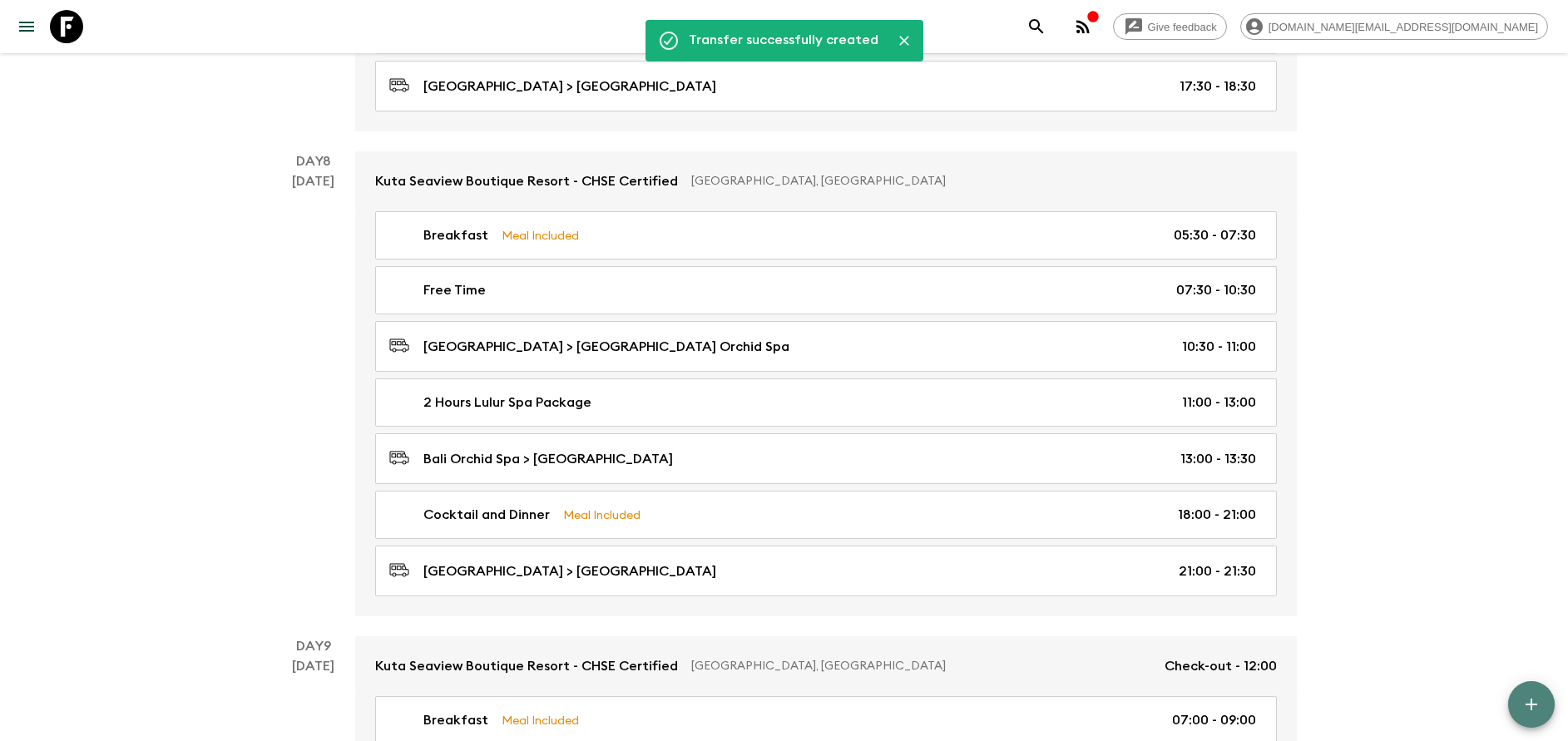
click at [1530, 703] on icon "button" at bounding box center [1531, 705] width 19 height 20
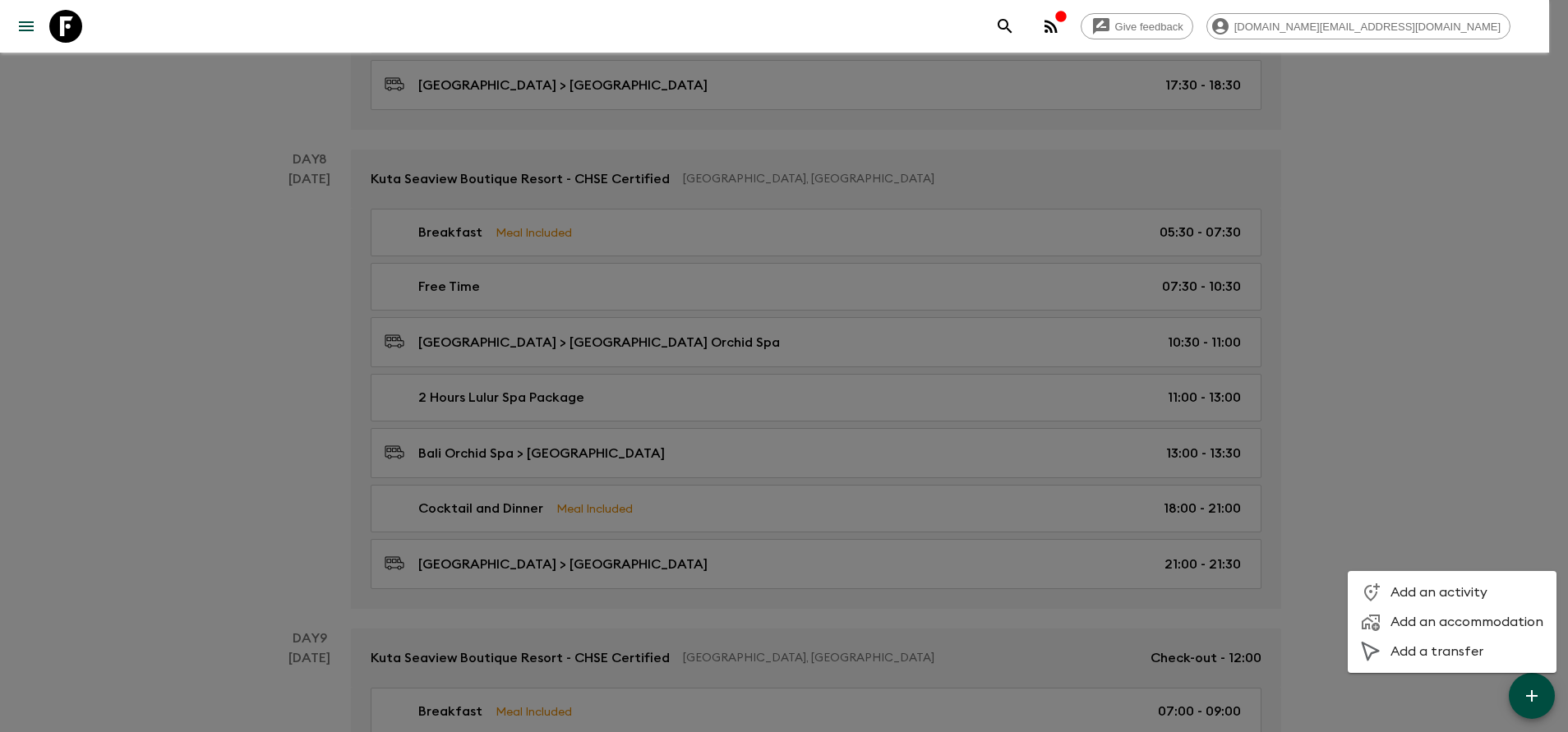
click at [1421, 588] on span "Add an activity" at bounding box center [1467, 592] width 153 height 16
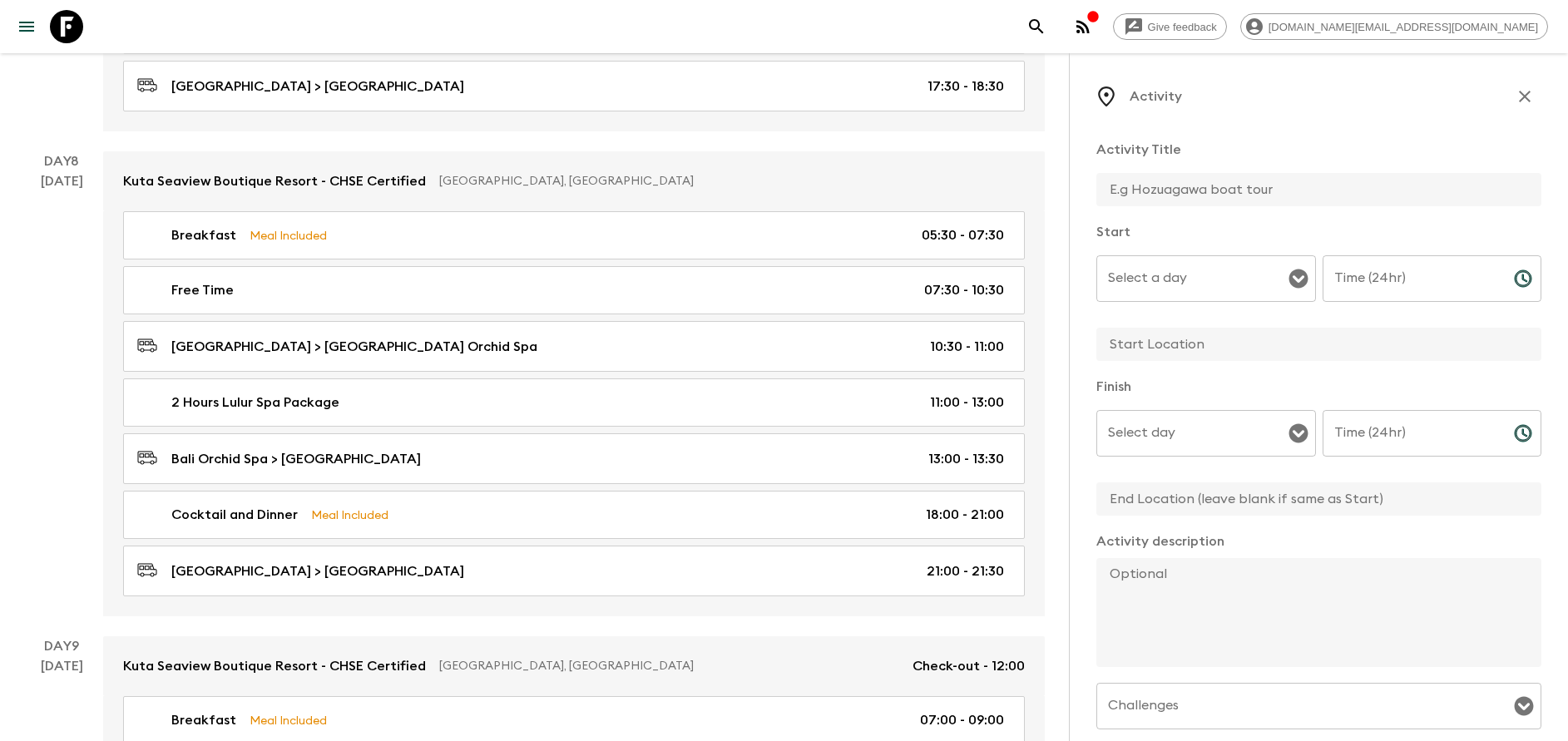
click at [1217, 209] on div "Activity Title Start Select a day Select a day ​ Time (24hr) Time (24hr) ​ Fini…" at bounding box center [1319, 519] width 445 height 784
click at [1211, 193] on input "text" at bounding box center [1312, 190] width 432 height 33
type input "Free Time"
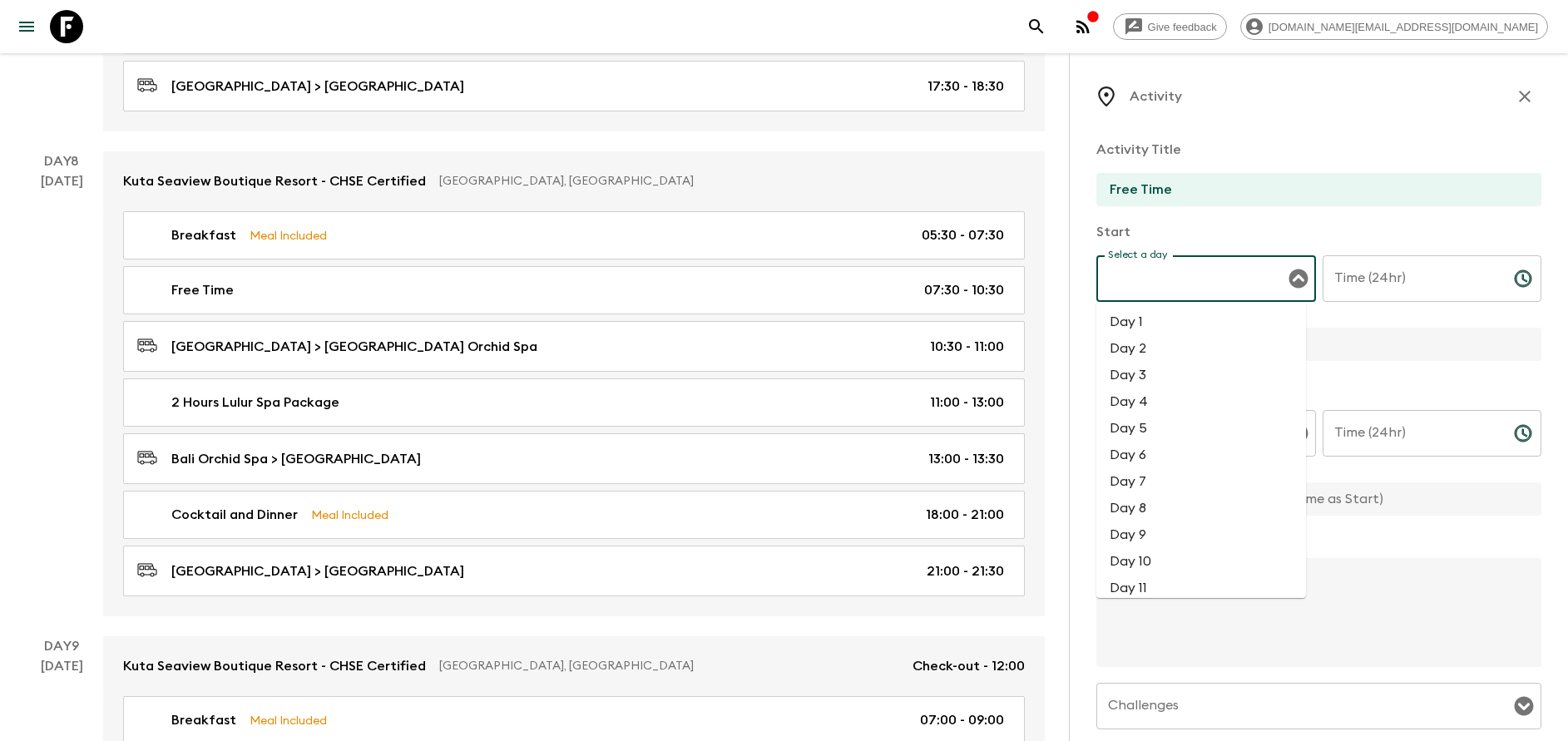
click at [1182, 286] on input "Select a day" at bounding box center [1193, 279] width 179 height 31
click at [1169, 379] on li "Day 8" at bounding box center [1201, 383] width 210 height 26
type input "Day 8"
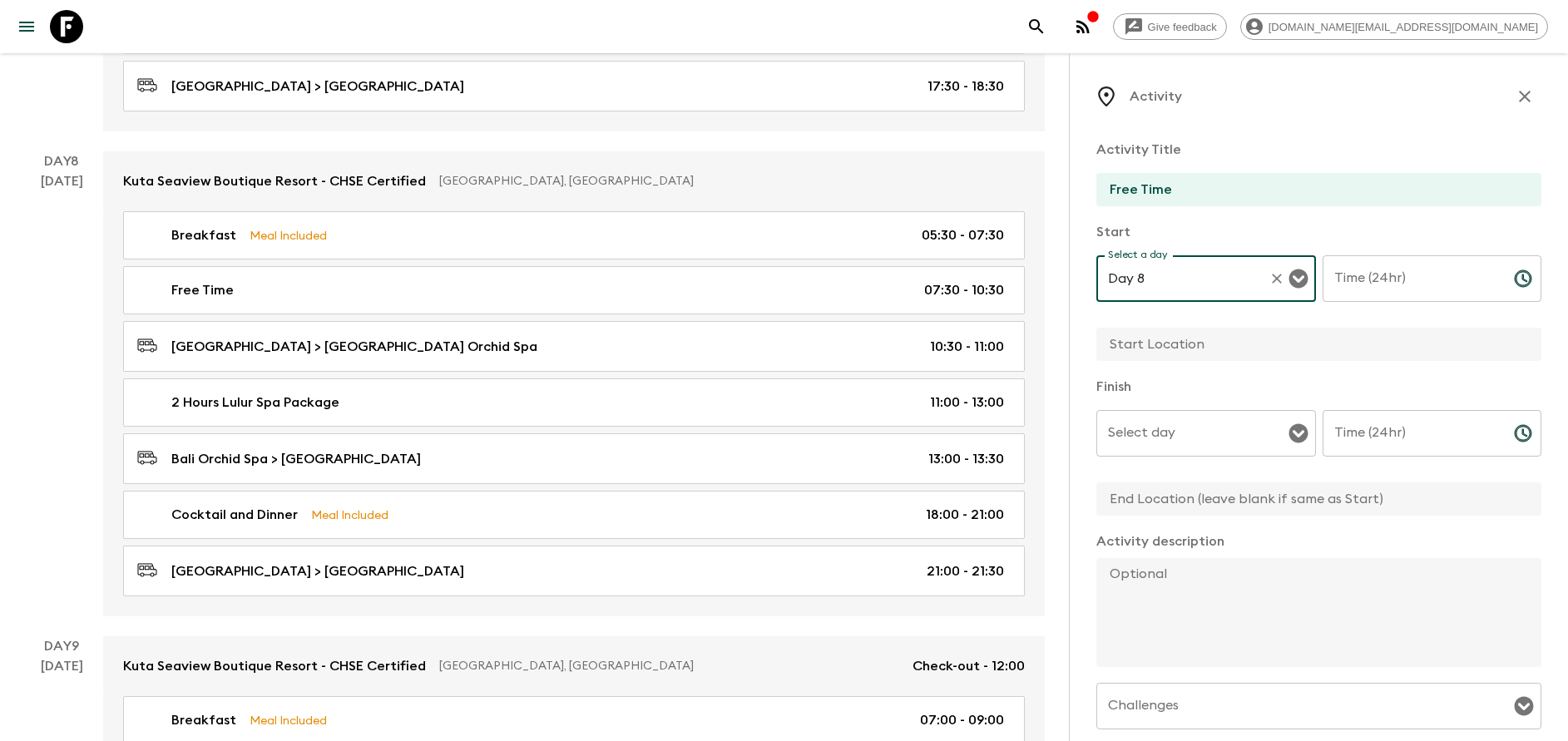
click at [1354, 293] on input "Time (24hr)" at bounding box center [1411, 279] width 178 height 47
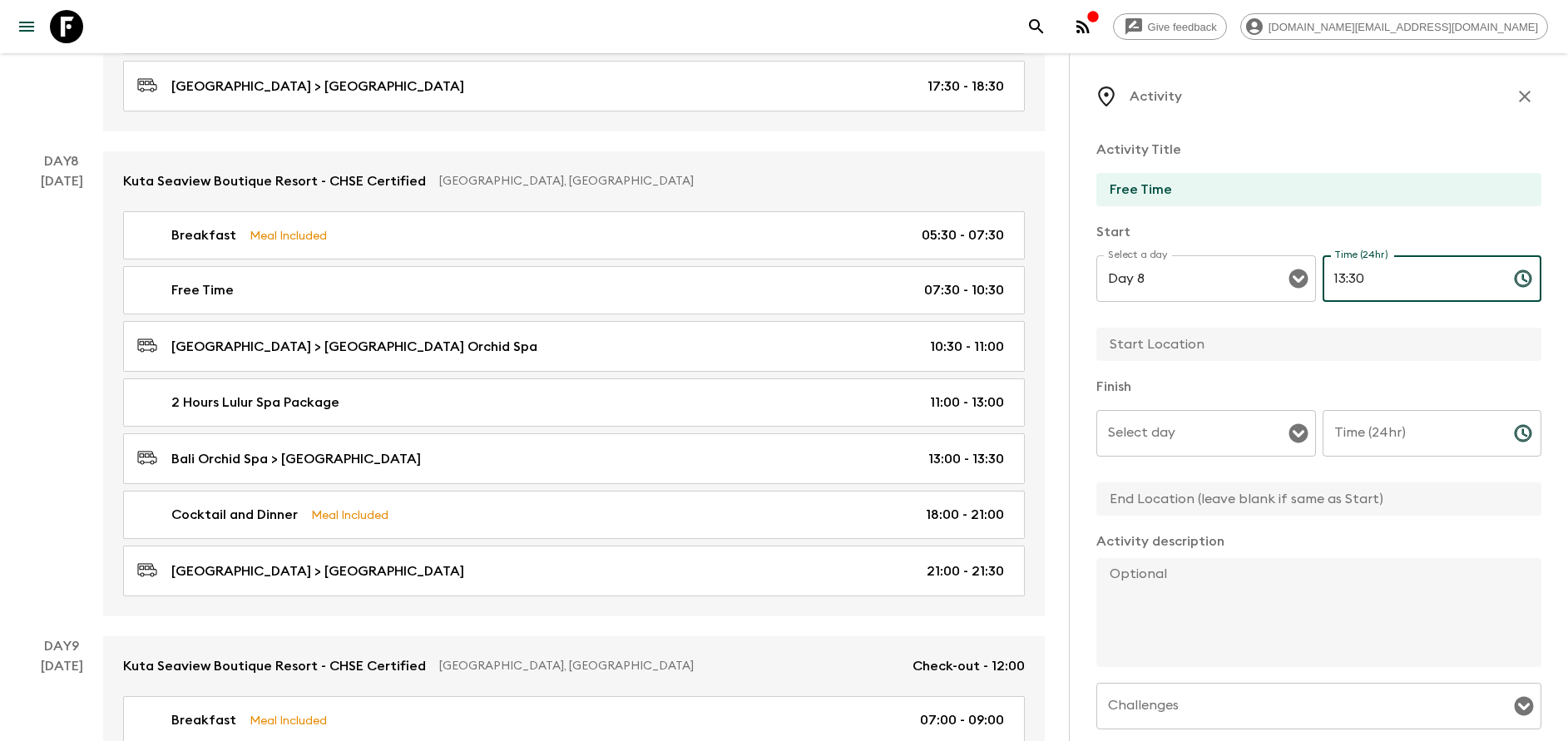
type input "13:30"
click at [1264, 344] on input "text" at bounding box center [1312, 344] width 432 height 33
type input "[GEOGRAPHIC_DATA]"
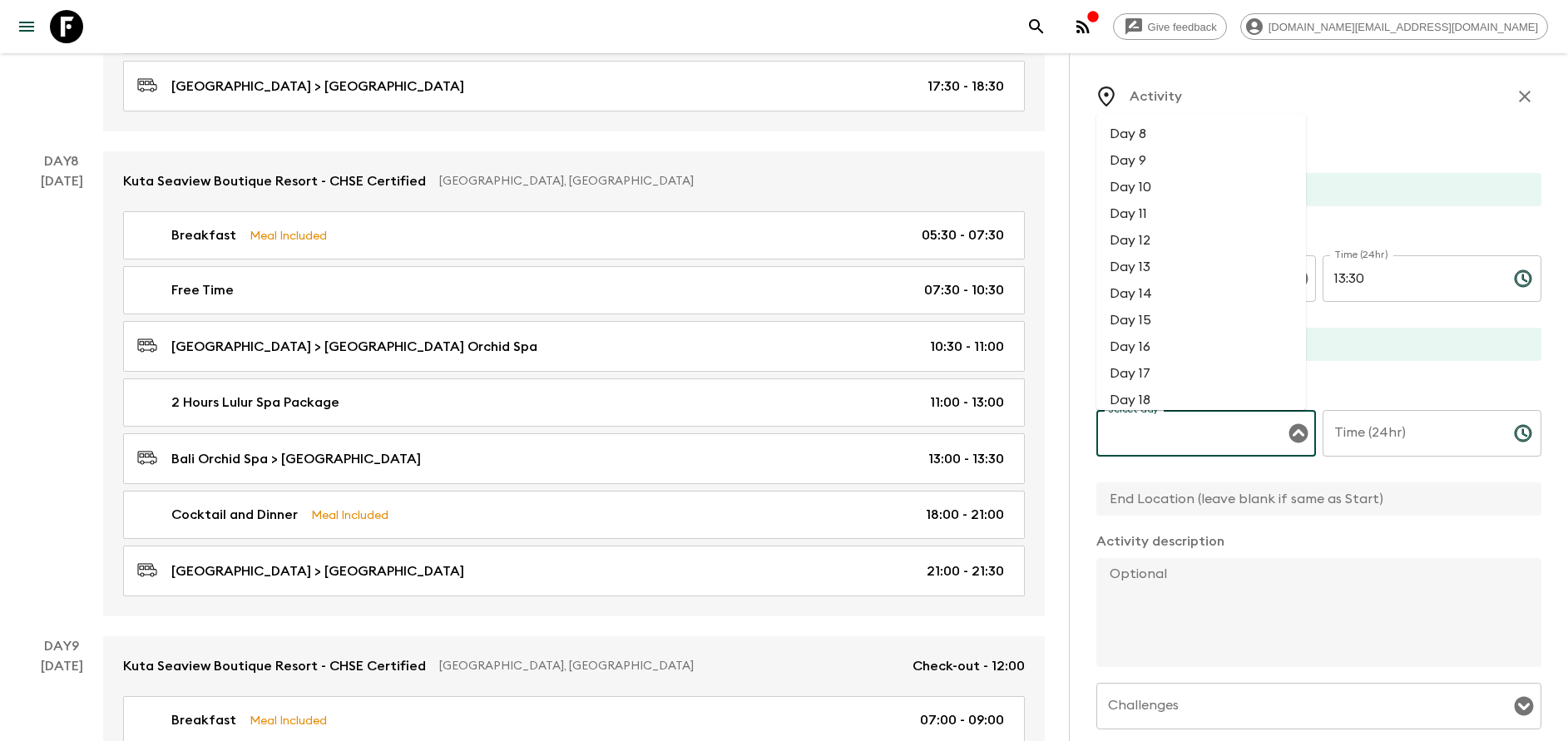
click at [1208, 437] on input "Select day" at bounding box center [1193, 433] width 179 height 31
click at [1176, 134] on li "Day 8" at bounding box center [1201, 134] width 210 height 26
type input "Day 8"
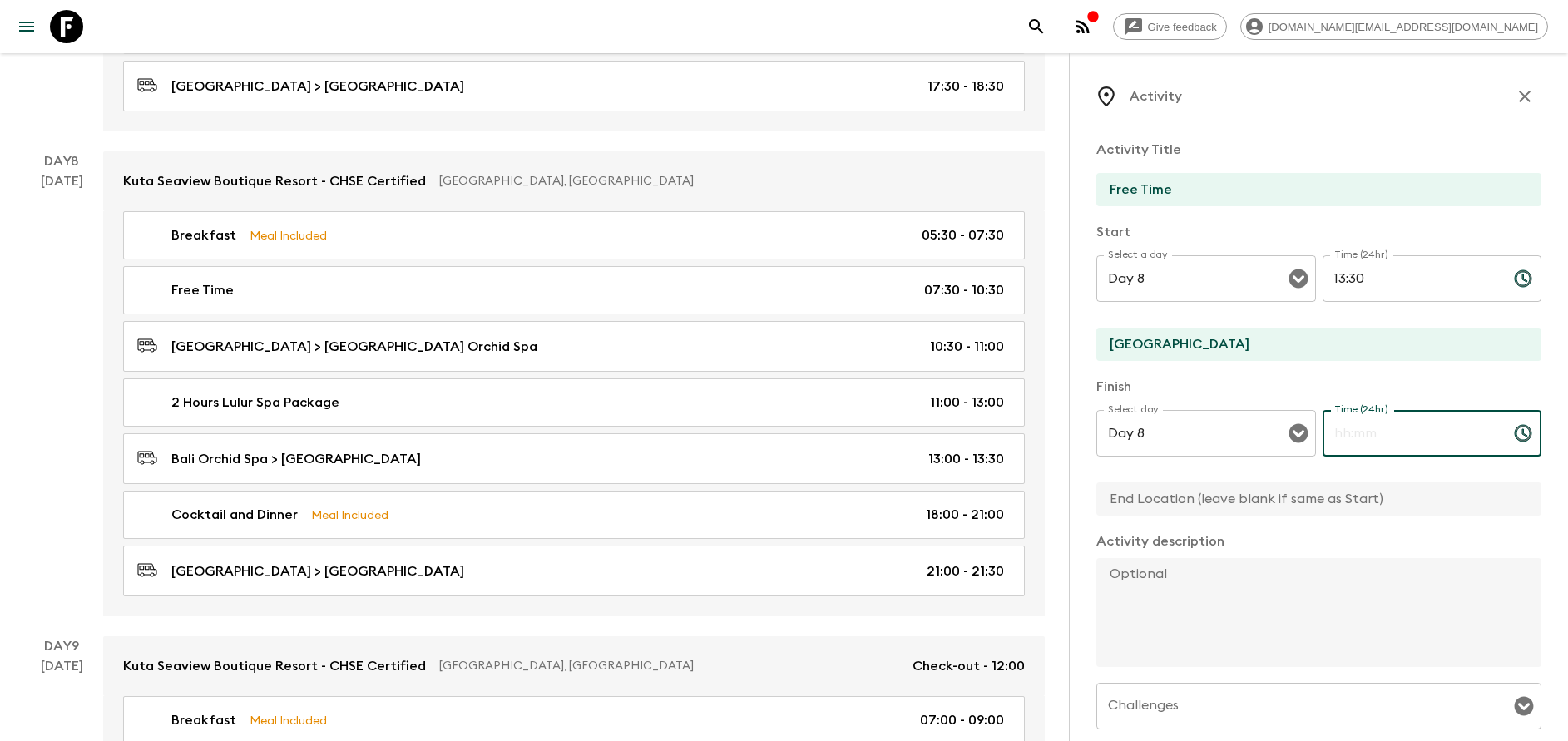
click at [1392, 435] on input "Time (24hr)" at bounding box center [1411, 434] width 178 height 47
type input "18:00"
click at [1259, 498] on input "text" at bounding box center [1312, 499] width 432 height 33
type input "[GEOGRAPHIC_DATA]"
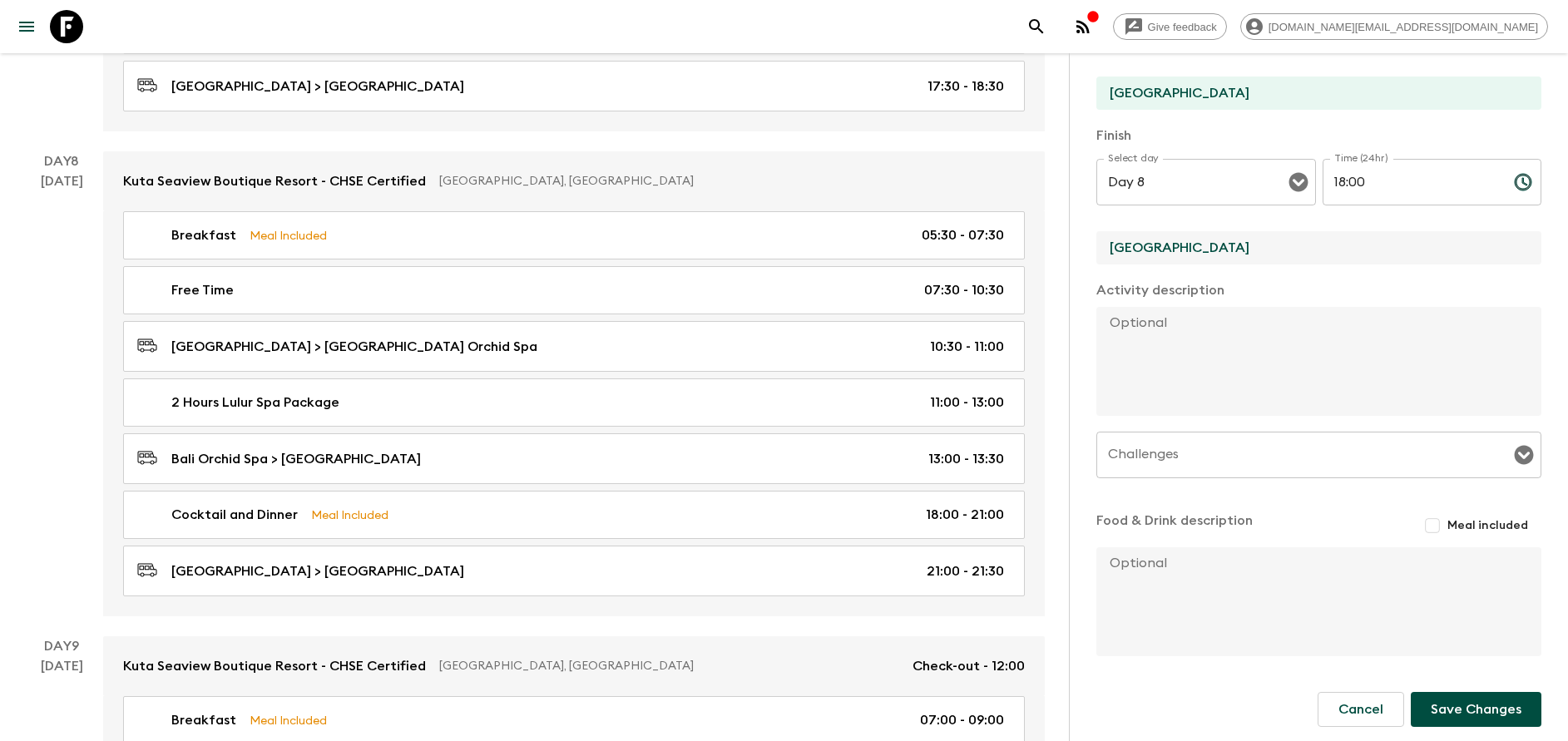
scroll to position [257, 0]
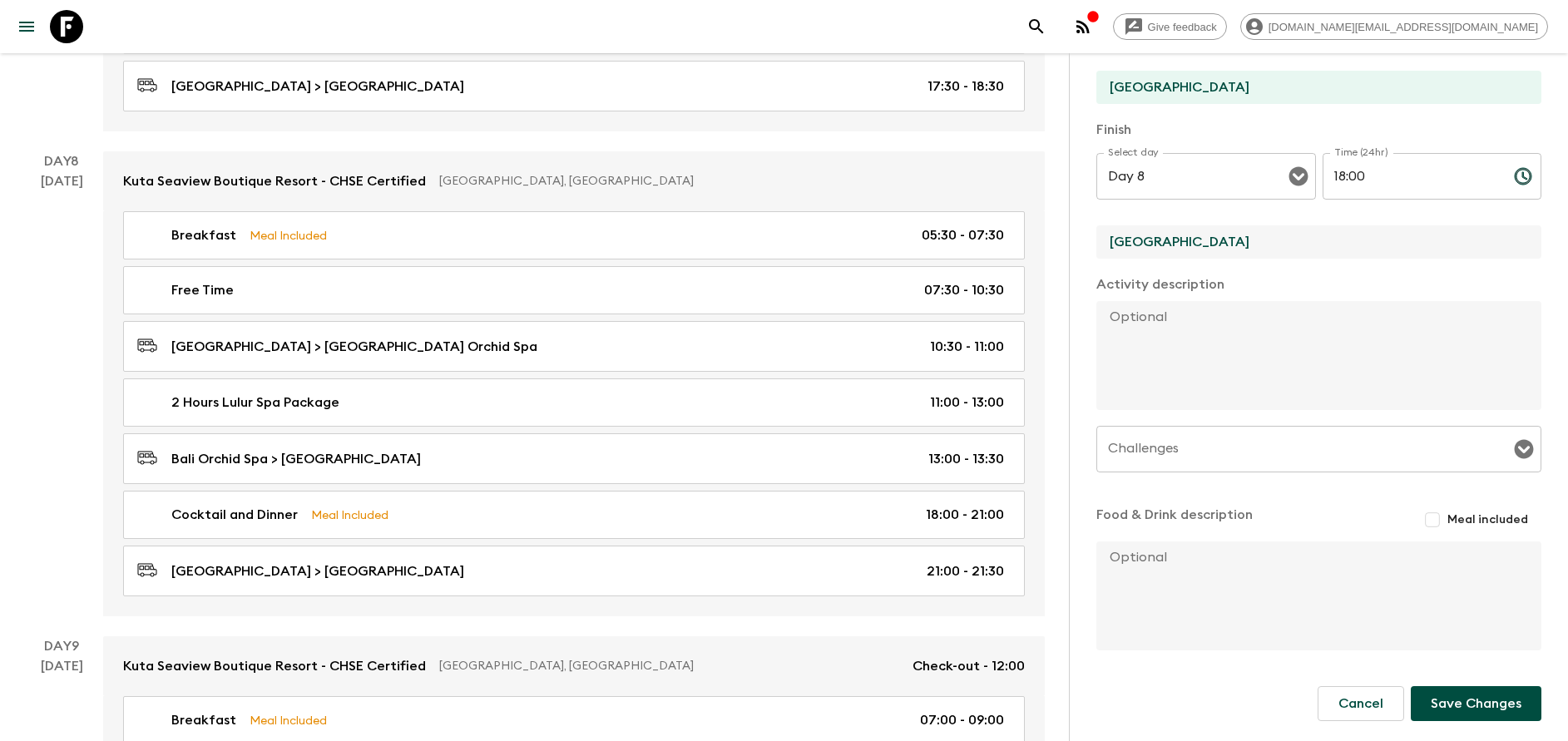
click at [1461, 695] on button "Save Changes" at bounding box center [1475, 704] width 131 height 35
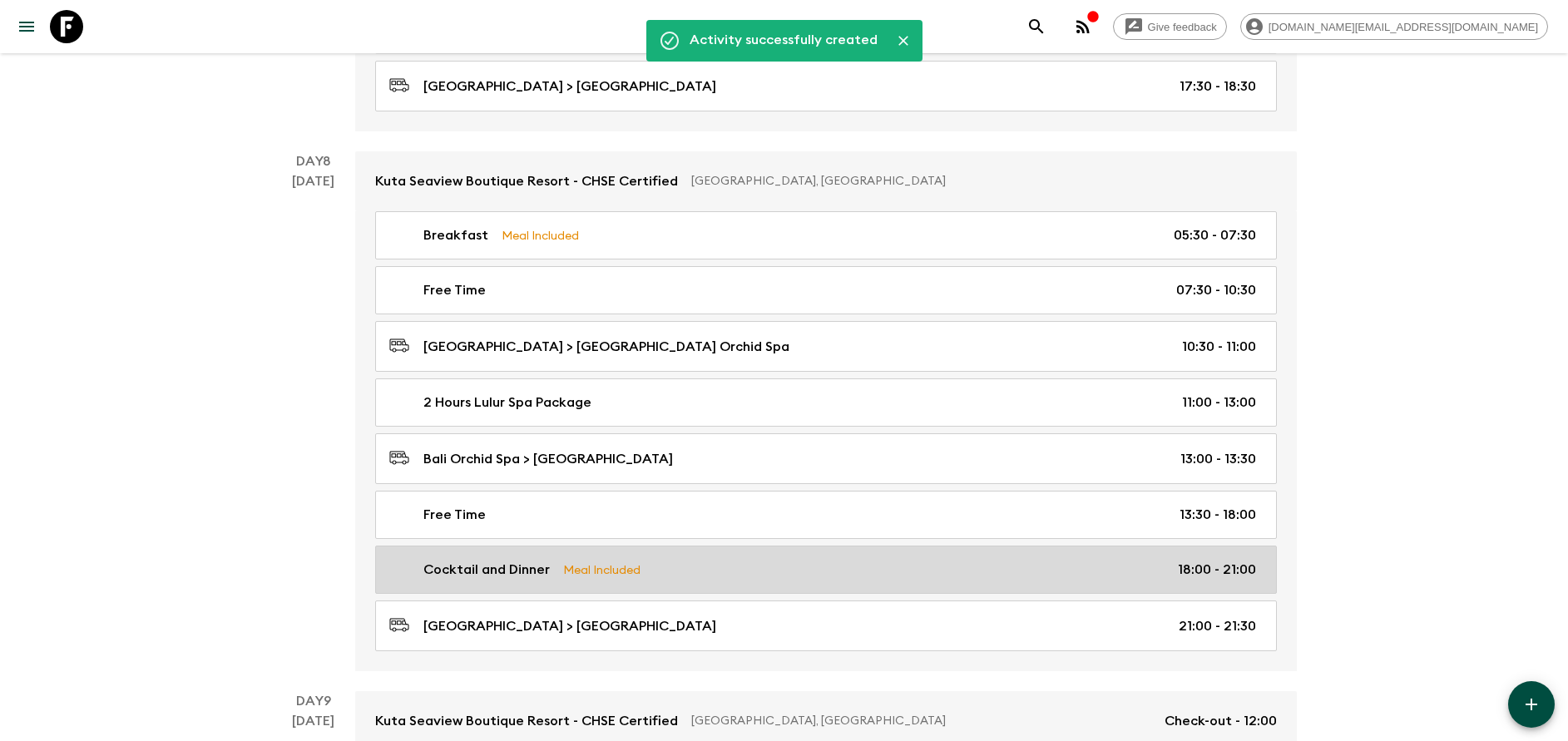
click at [583, 557] on link "Cocktail and Dinner Meal Included 18:00 - 21:00" at bounding box center [825, 569] width 901 height 48
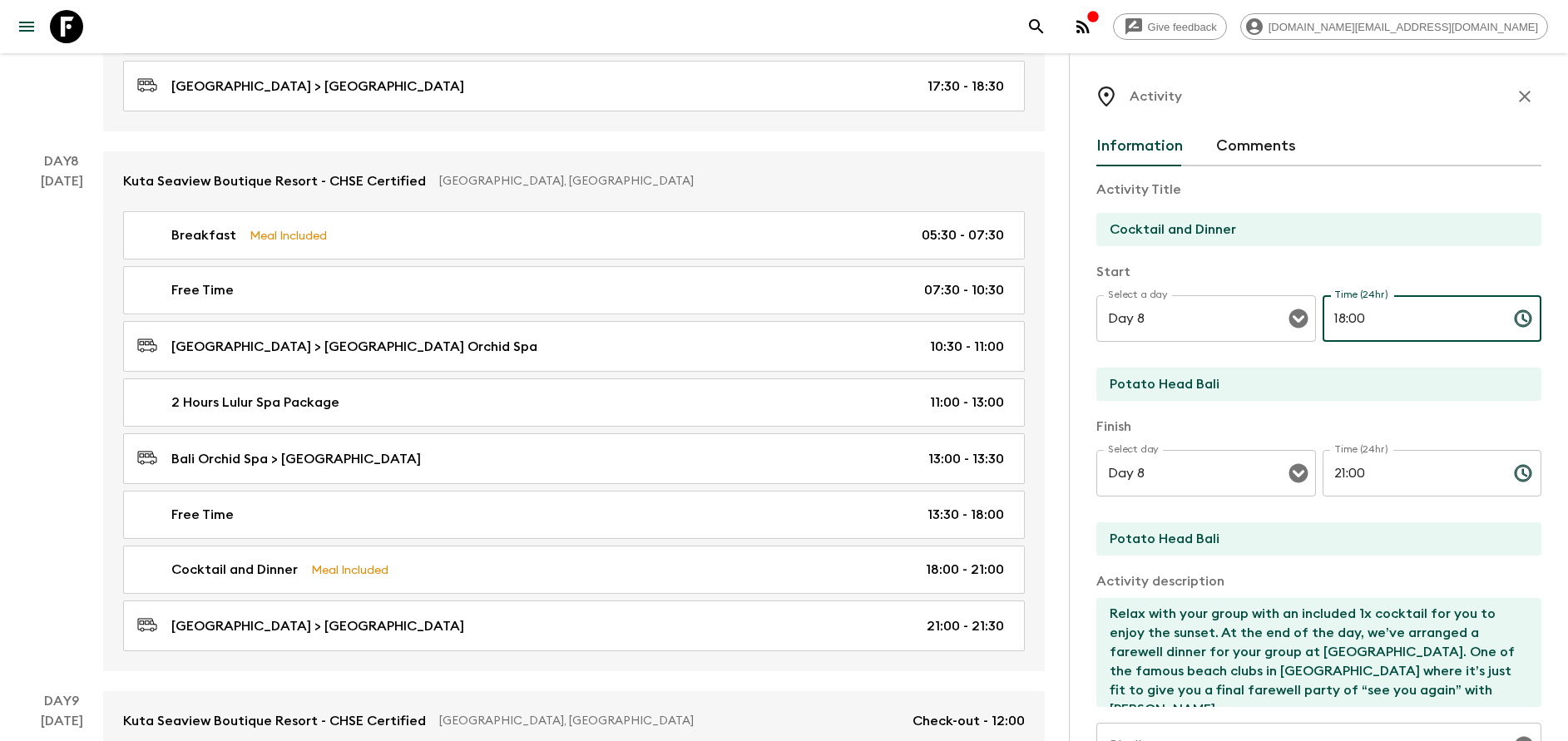
click at [1373, 328] on input "18:00" at bounding box center [1411, 319] width 178 height 47
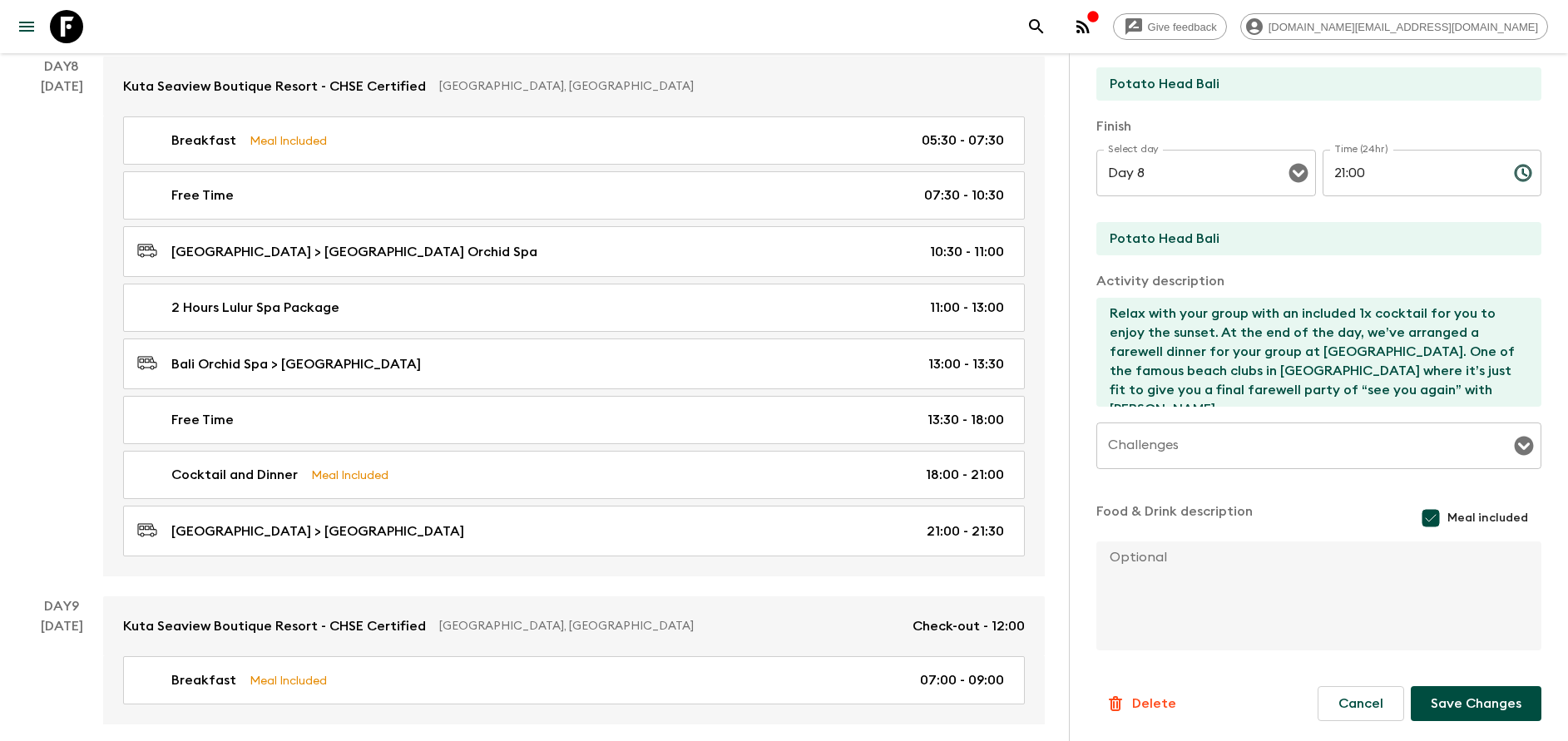
scroll to position [4077, 0]
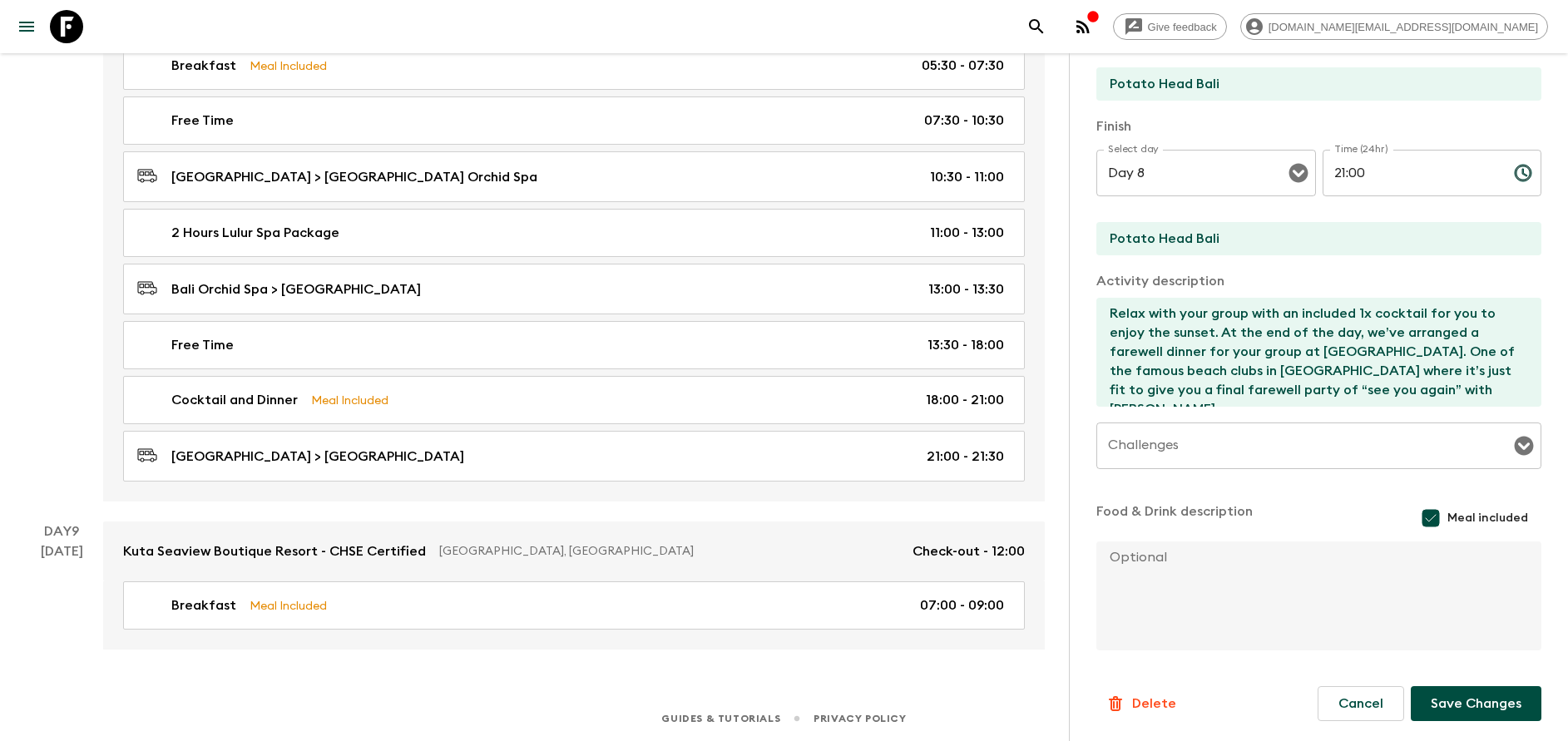
type input "18:30"
click at [1472, 711] on button "Save Changes" at bounding box center [1475, 704] width 131 height 35
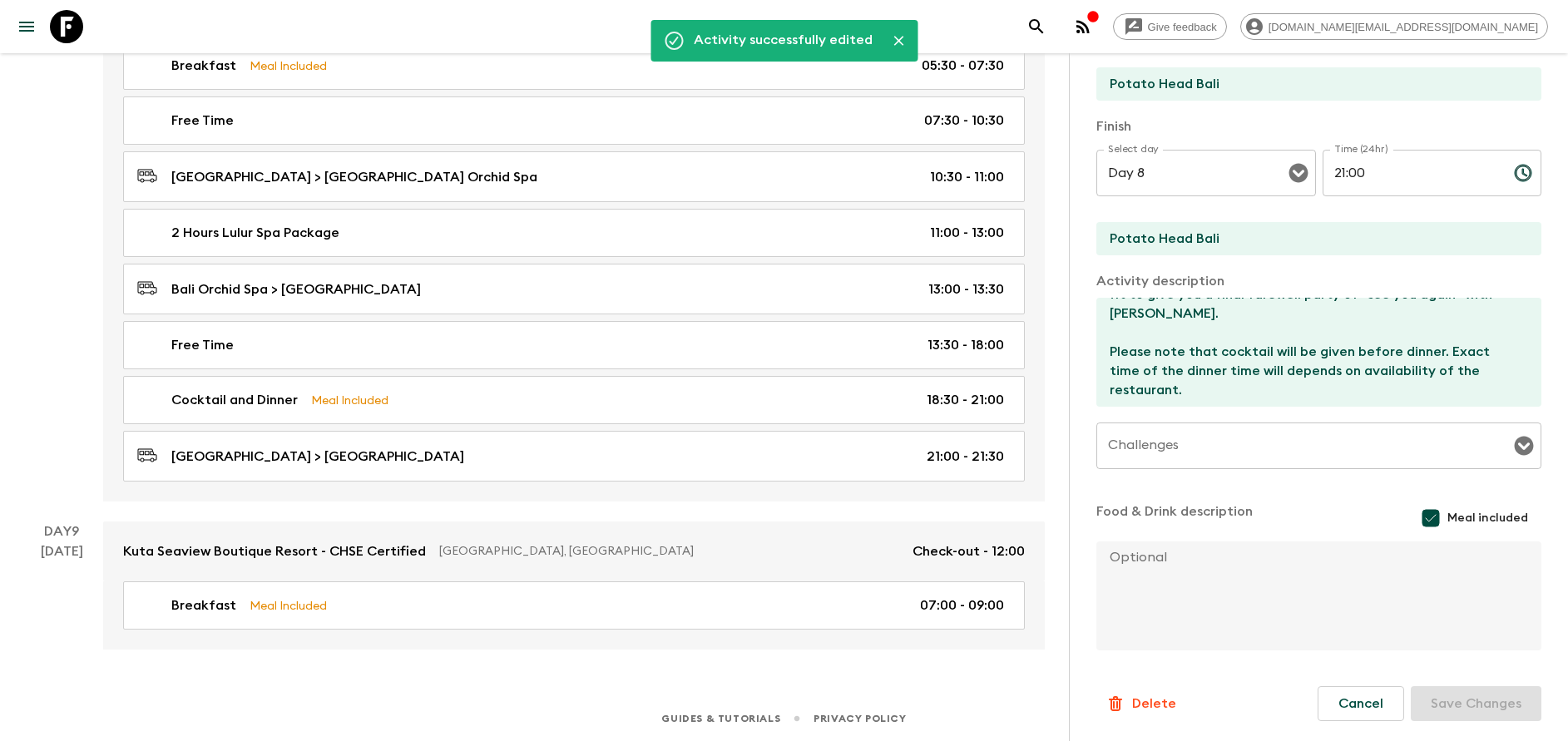
scroll to position [0, 0]
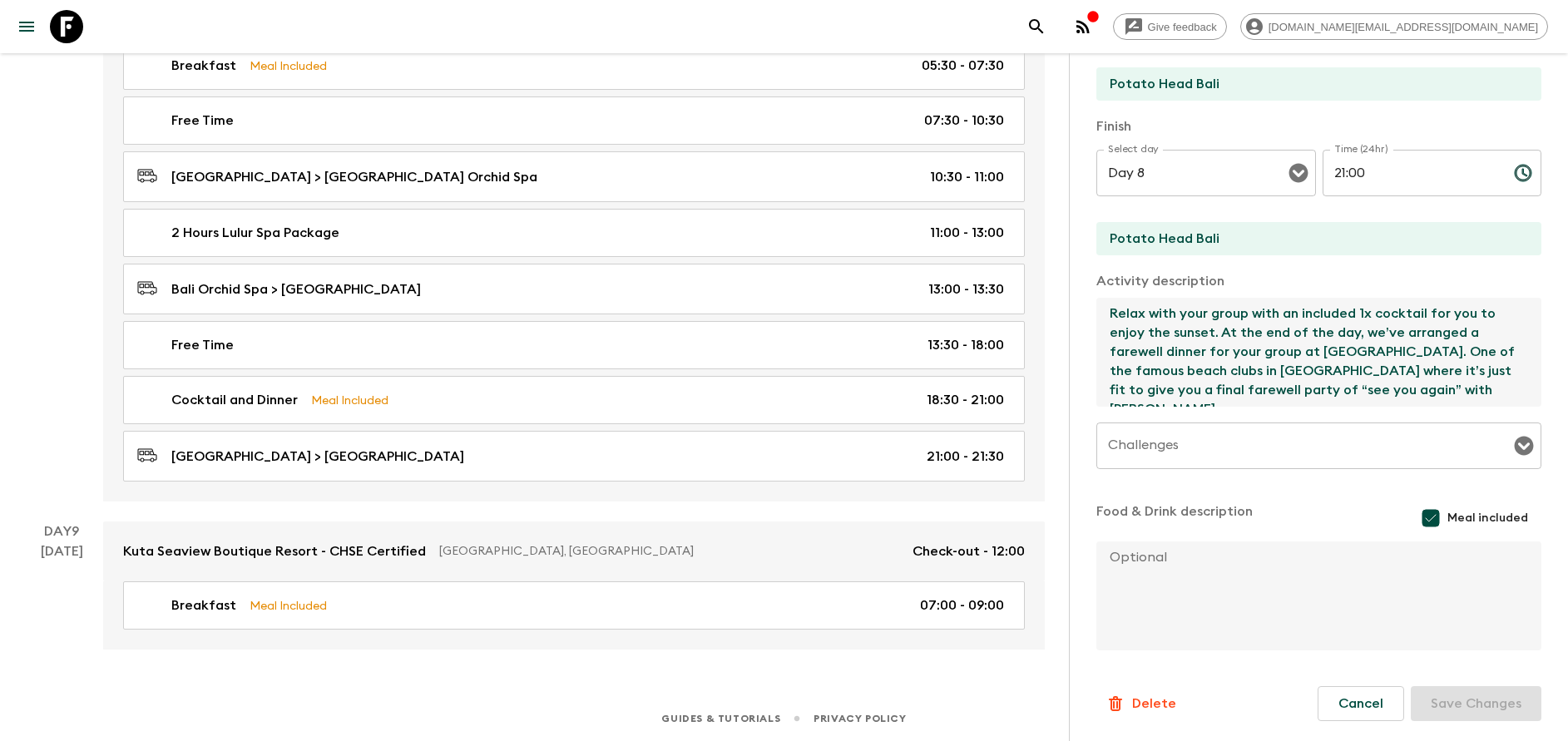
click at [1328, 345] on textarea "Relax with your group with an included 1x cocktail for you to enjoy the sunset.…" at bounding box center [1312, 353] width 432 height 109
click at [1137, 372] on textarea "Relax with your group with an included 1x cocktail for you to enjoy the sunset.…" at bounding box center [1312, 353] width 432 height 109
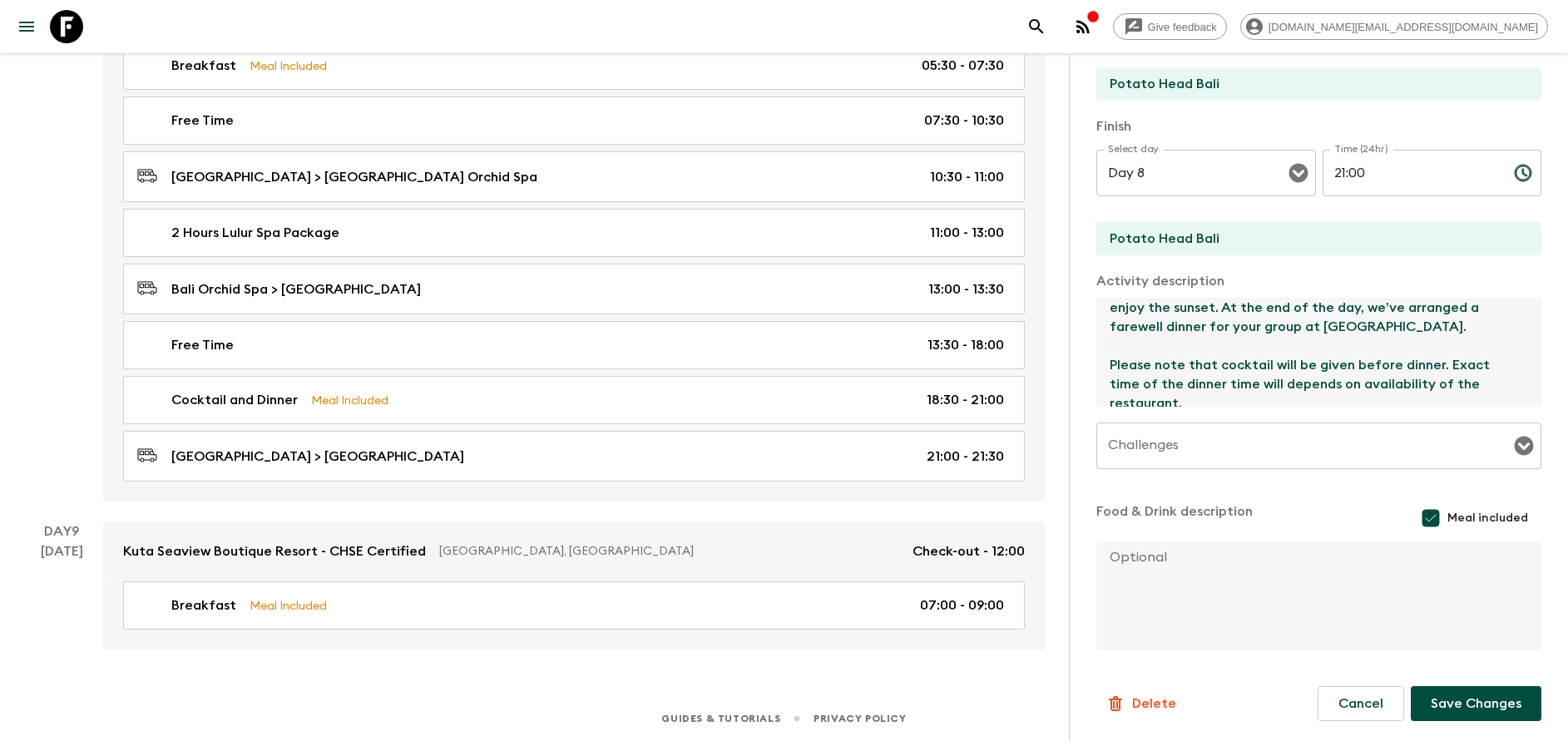
scroll to position [38, 0]
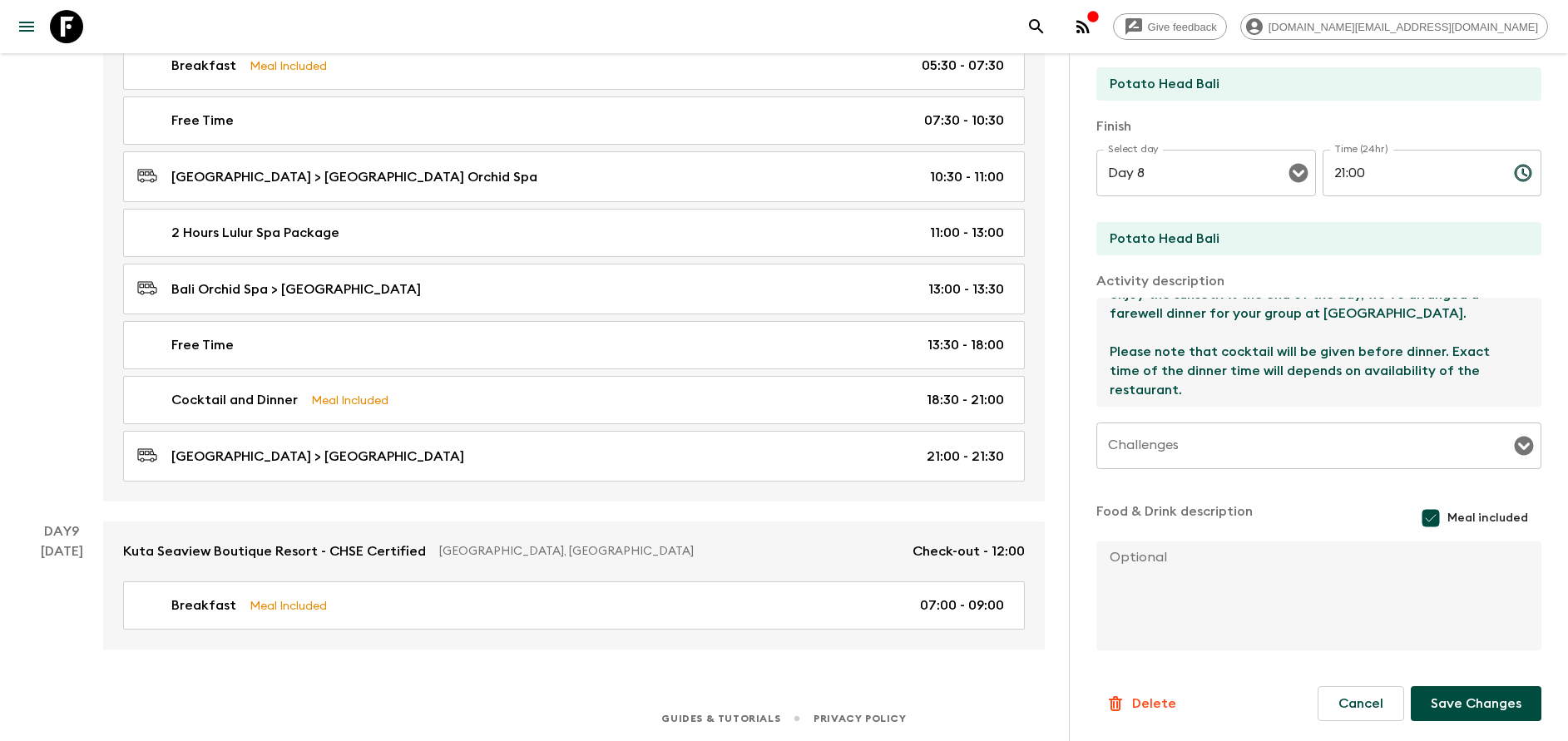
type textarea "Relax with your group with an included 1x cocktail for you to enjoy the sunset.…"
click at [1455, 706] on button "Save Changes" at bounding box center [1475, 704] width 131 height 35
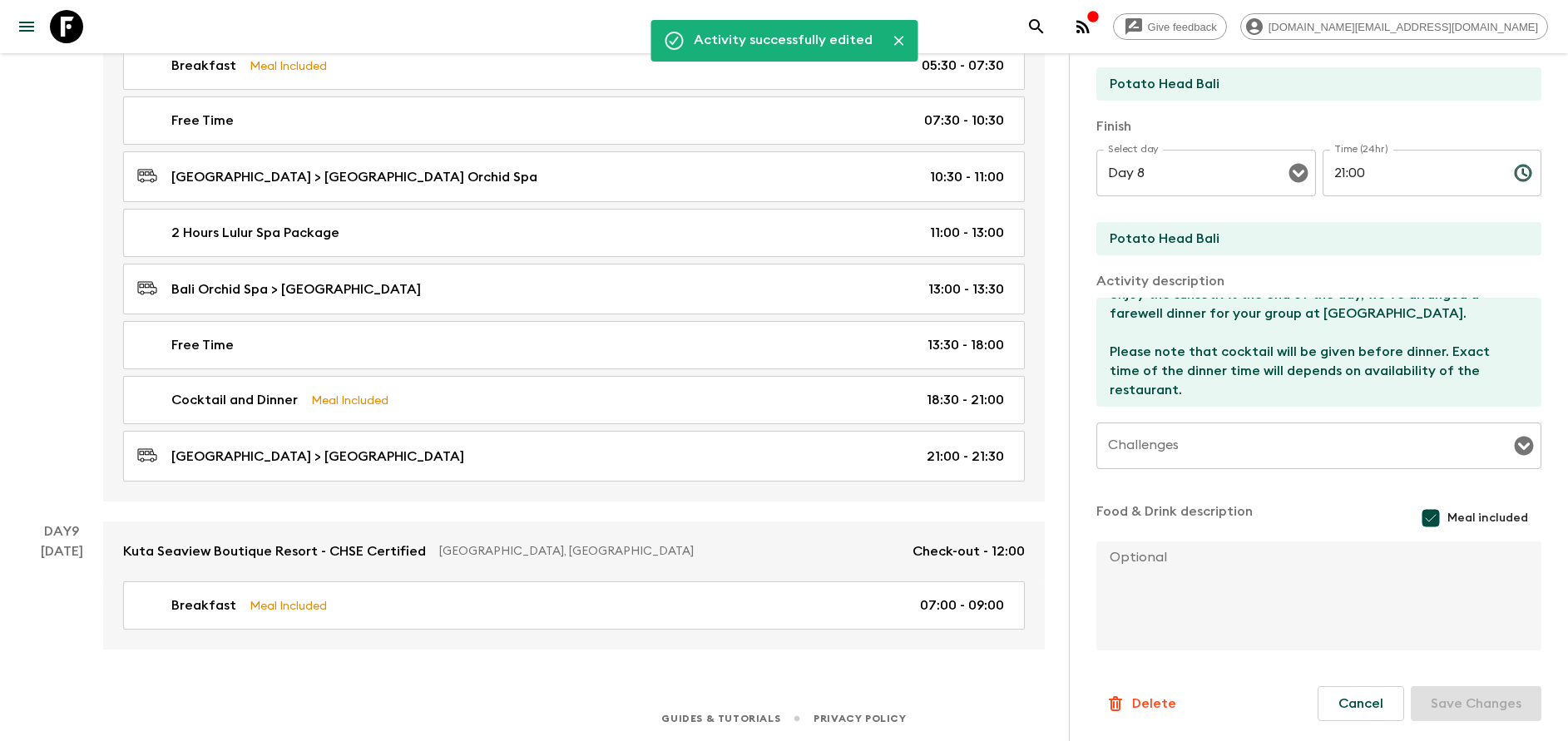
scroll to position [0, 0]
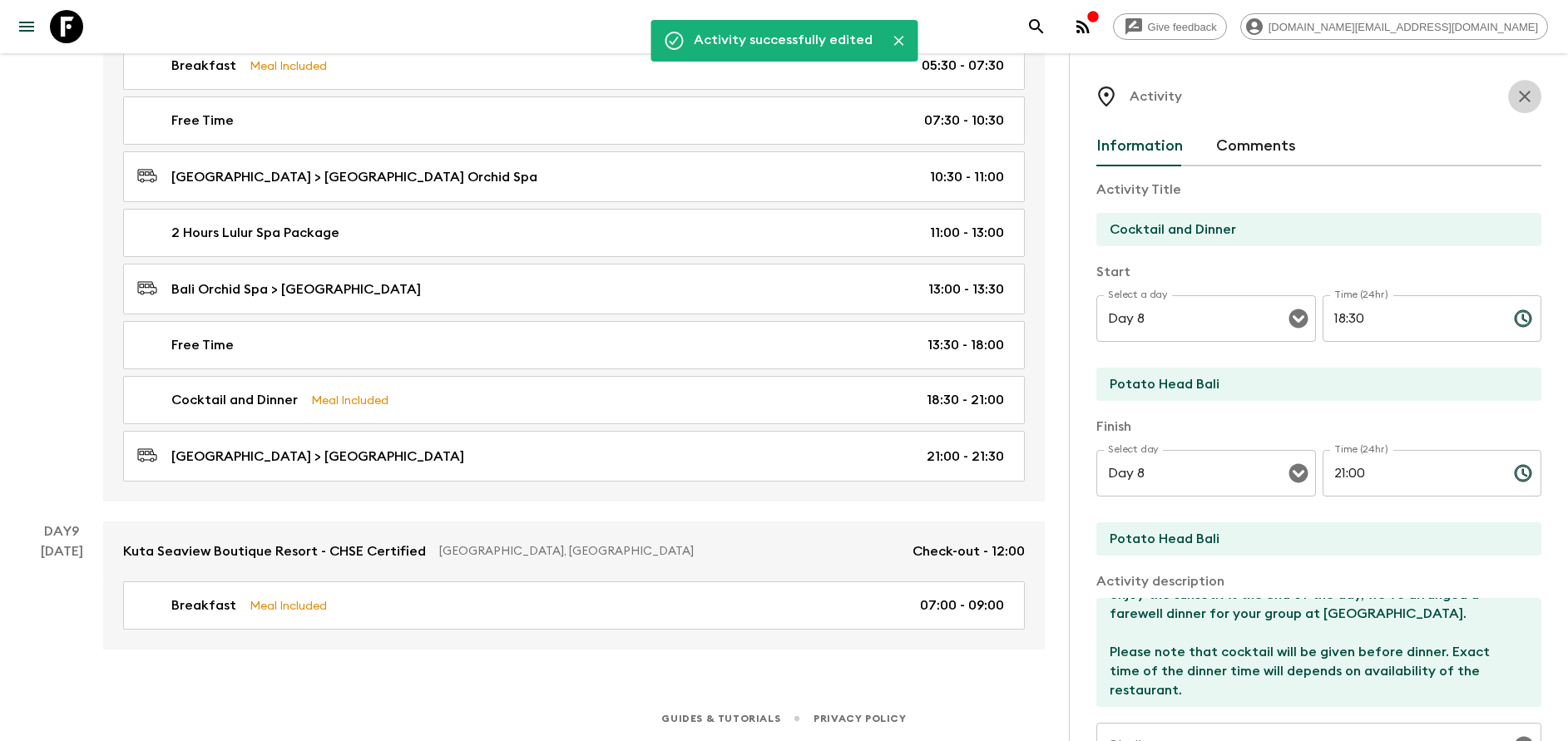
click at [1508, 94] on button "button" at bounding box center [1524, 97] width 33 height 33
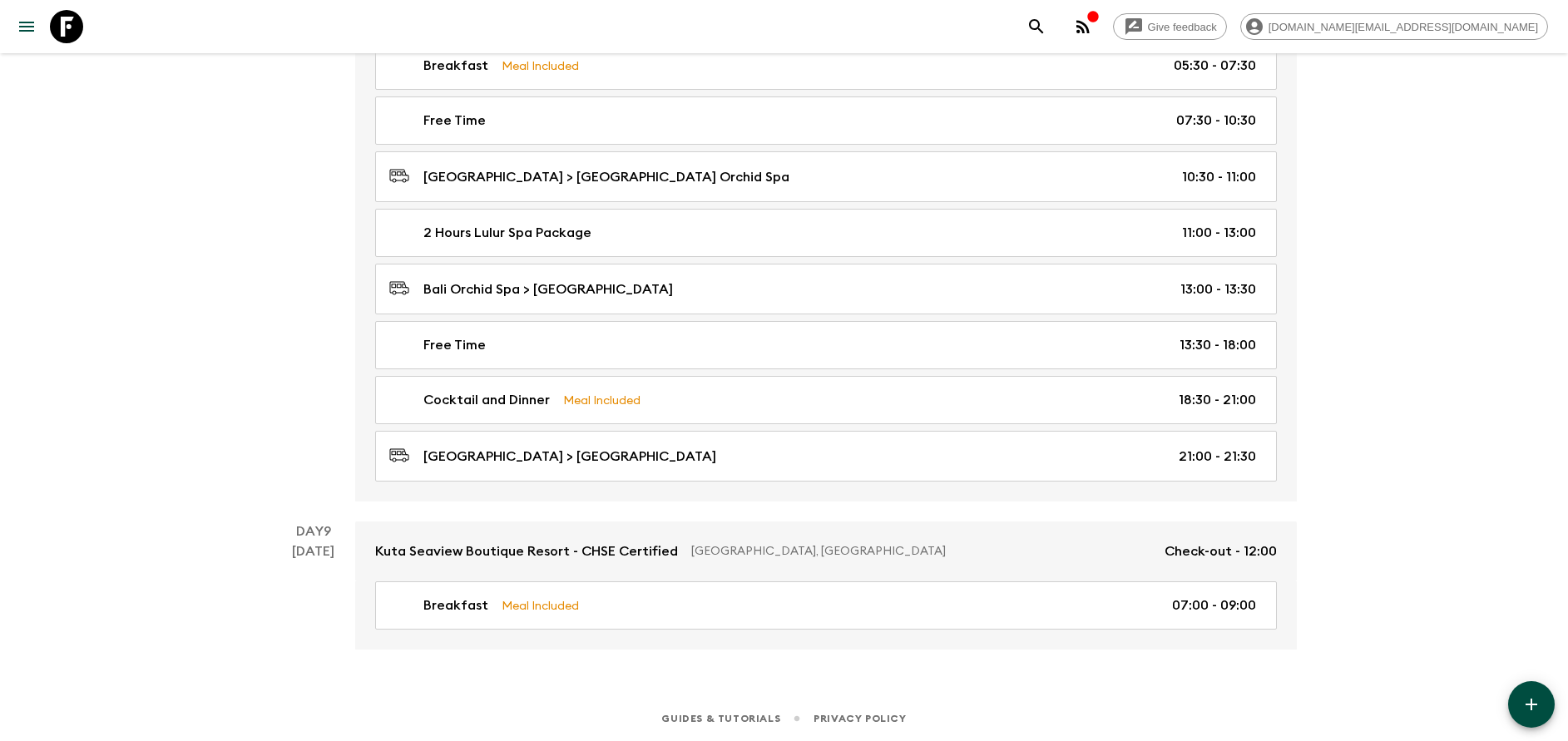
click at [1532, 718] on button "button" at bounding box center [1531, 705] width 47 height 47
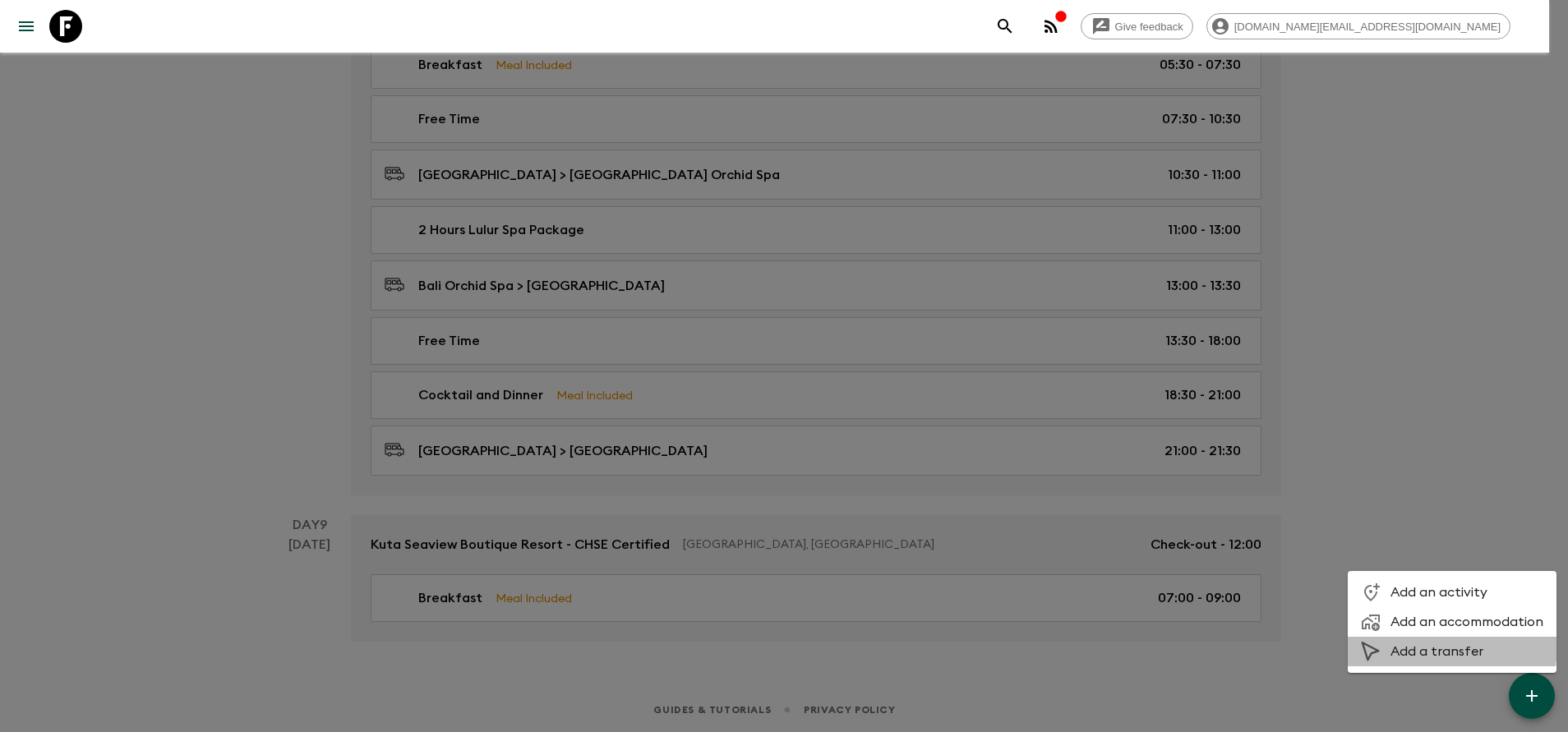
click at [1432, 646] on span "Add a transfer" at bounding box center [1467, 651] width 153 height 16
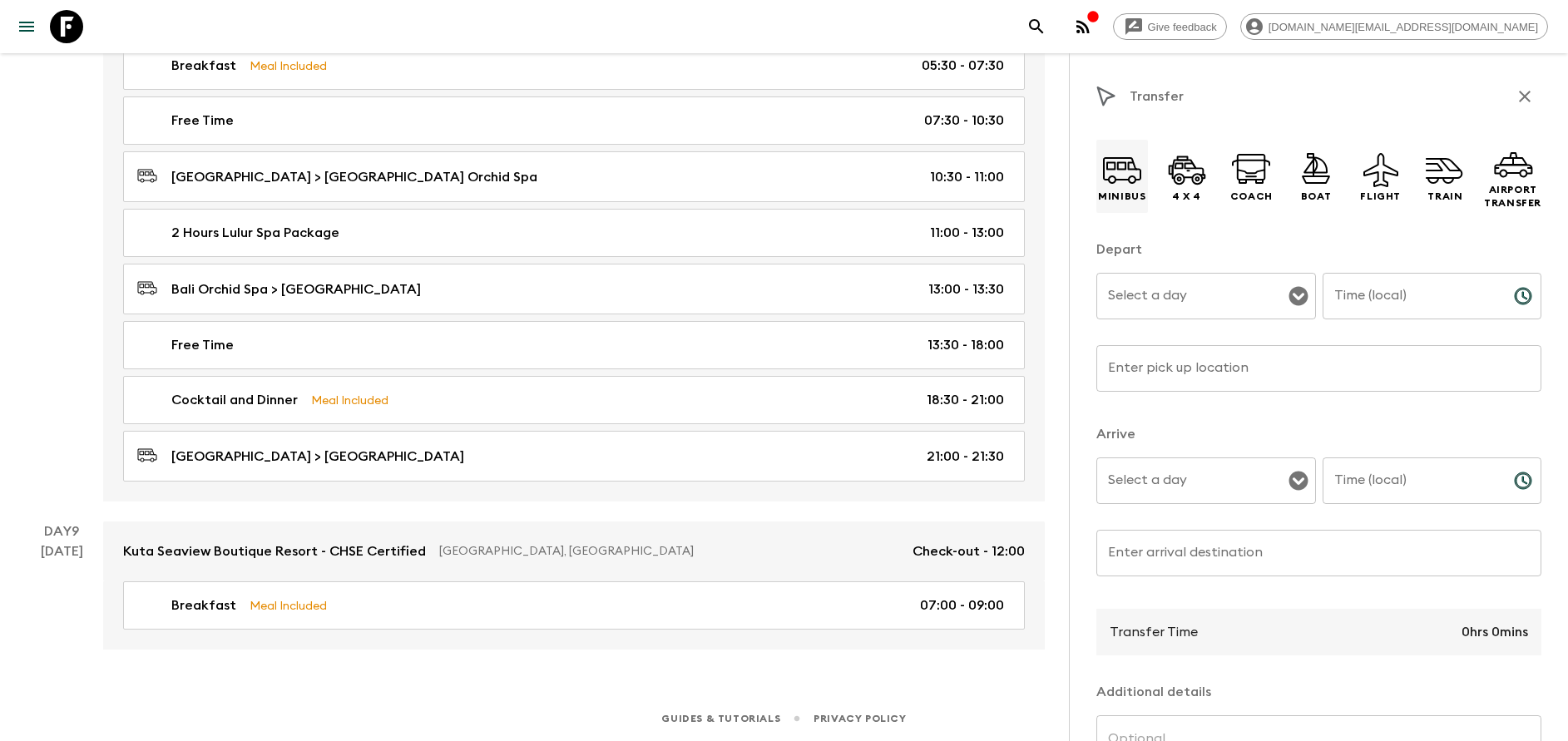
click at [1117, 168] on icon at bounding box center [1122, 170] width 40 height 40
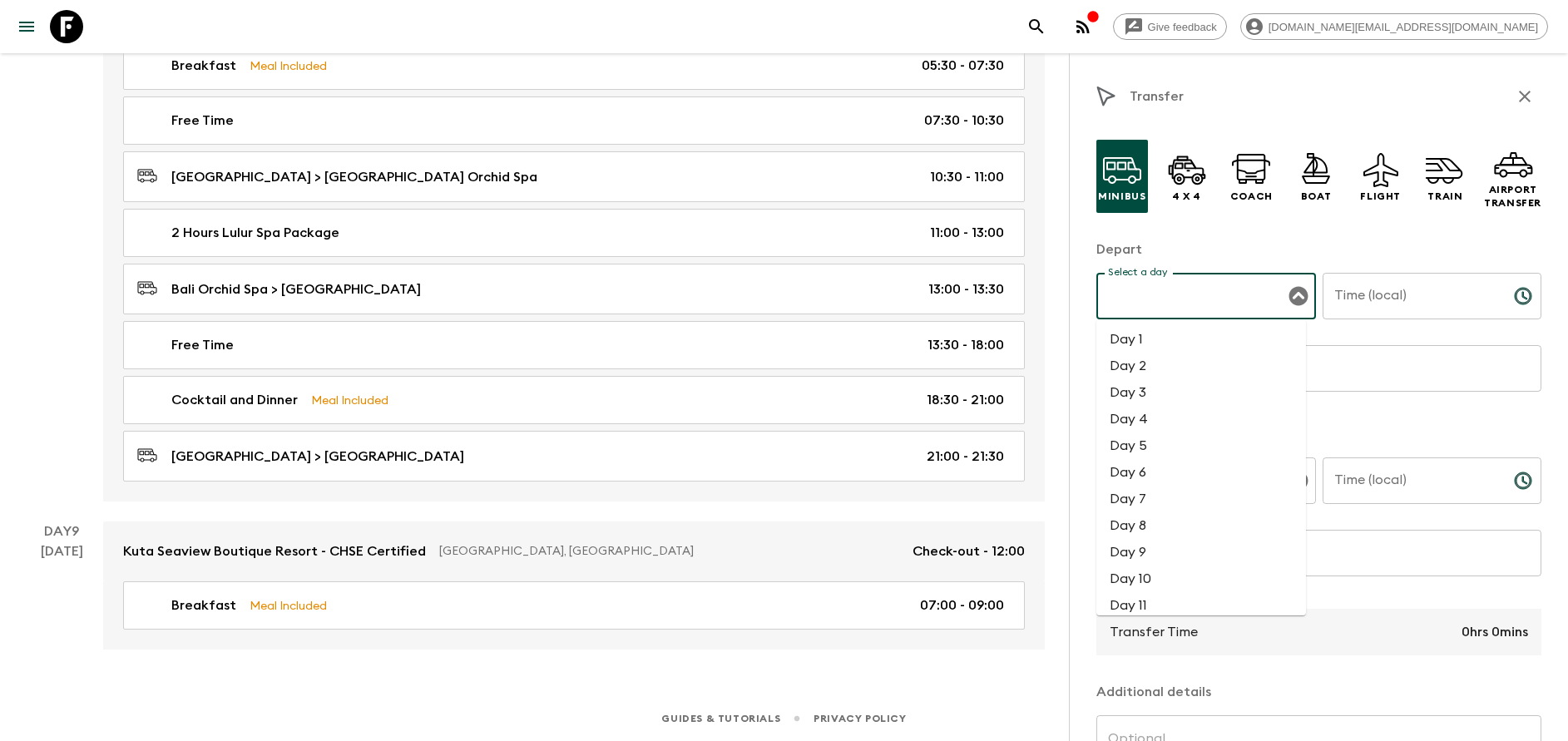
click at [1206, 296] on input "Select a day" at bounding box center [1193, 296] width 179 height 31
click at [1171, 516] on li "Day 8" at bounding box center [1201, 526] width 210 height 26
type input "Day 8"
click at [1360, 312] on input "Time (local)" at bounding box center [1411, 296] width 178 height 47
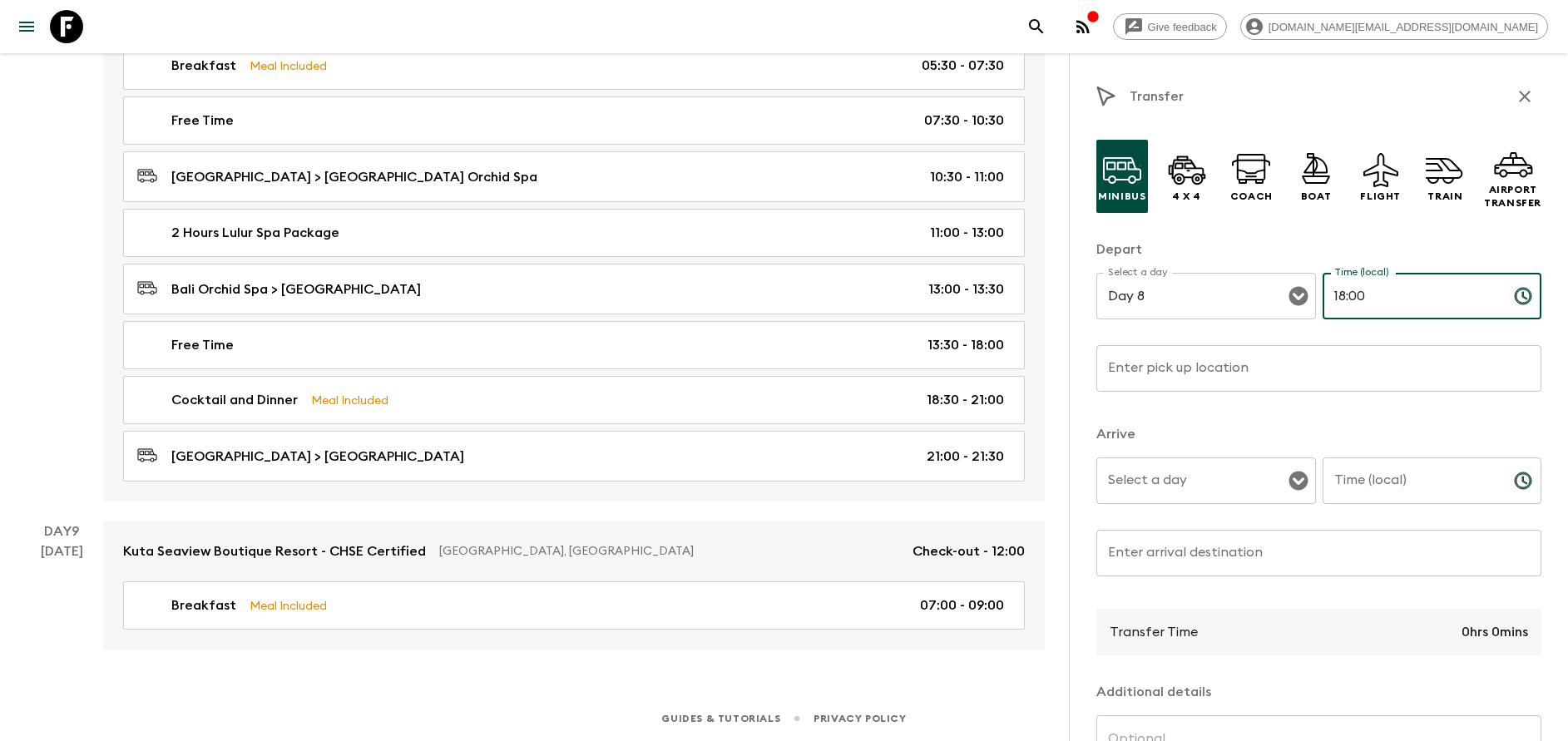
type input "18:00"
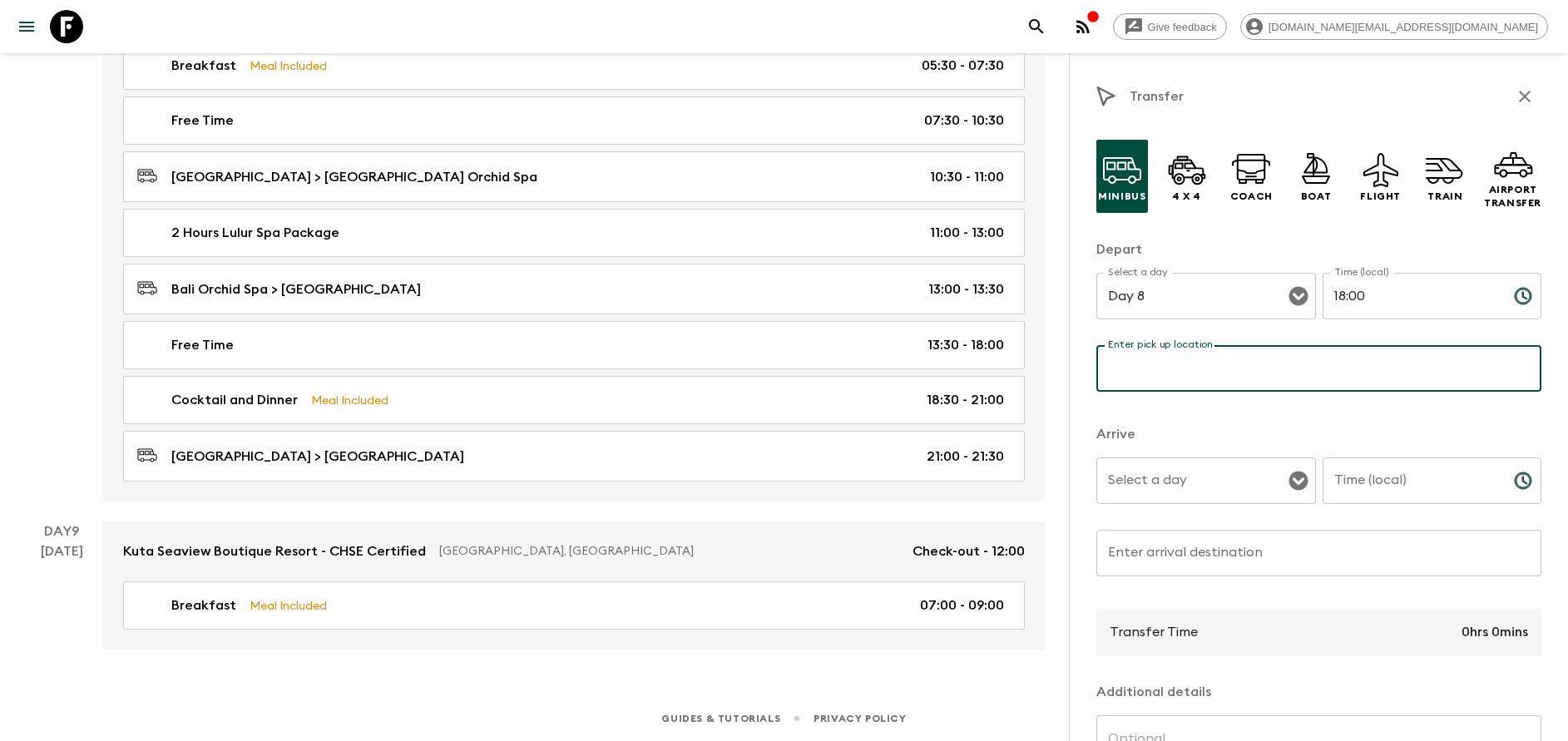
click at [1153, 390] on input "Enter pick up location" at bounding box center [1319, 369] width 445 height 47
type input "[GEOGRAPHIC_DATA]"
click at [1200, 480] on input "Select a day" at bounding box center [1193, 481] width 179 height 31
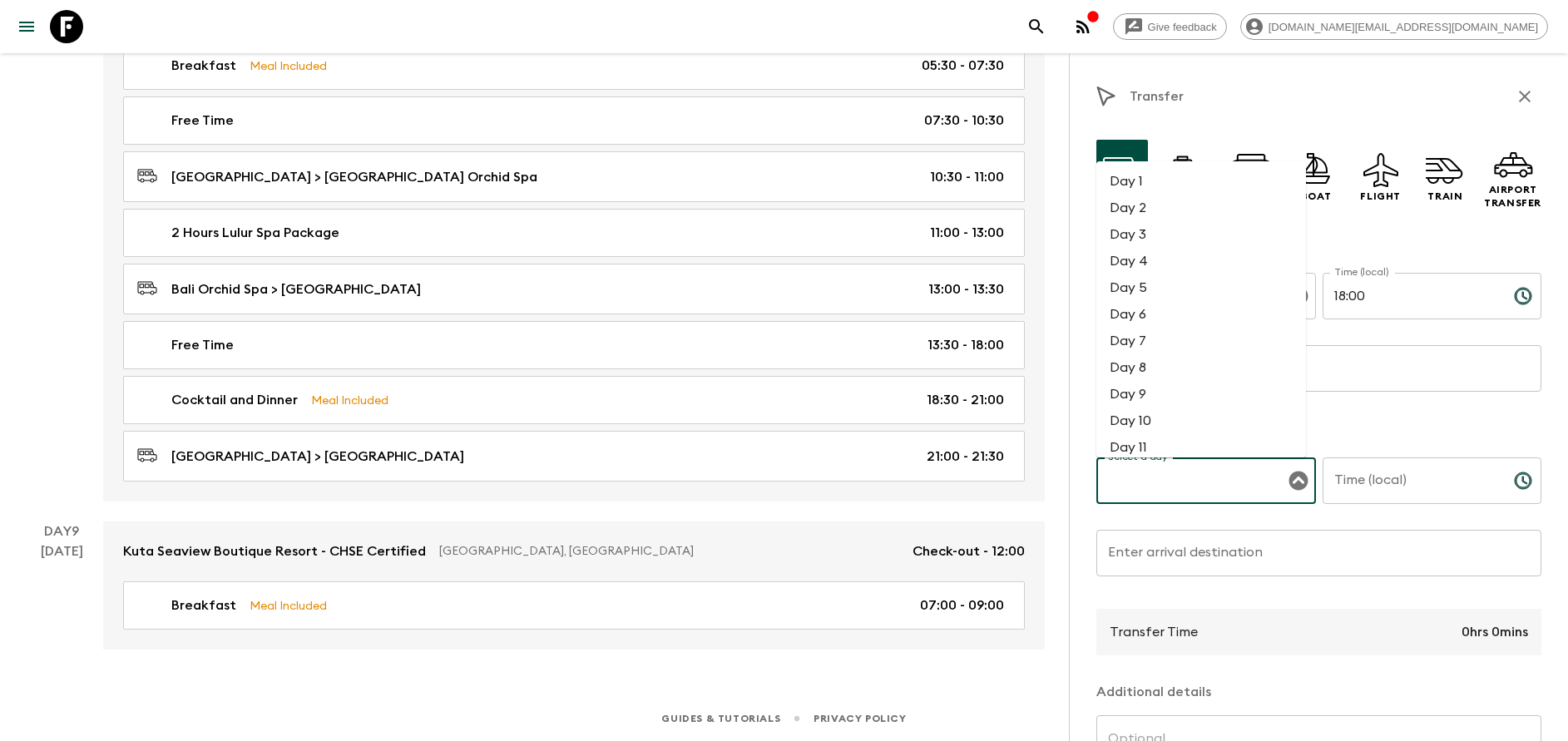
click at [1175, 364] on li "Day 8" at bounding box center [1201, 368] width 210 height 26
type input "Day 8"
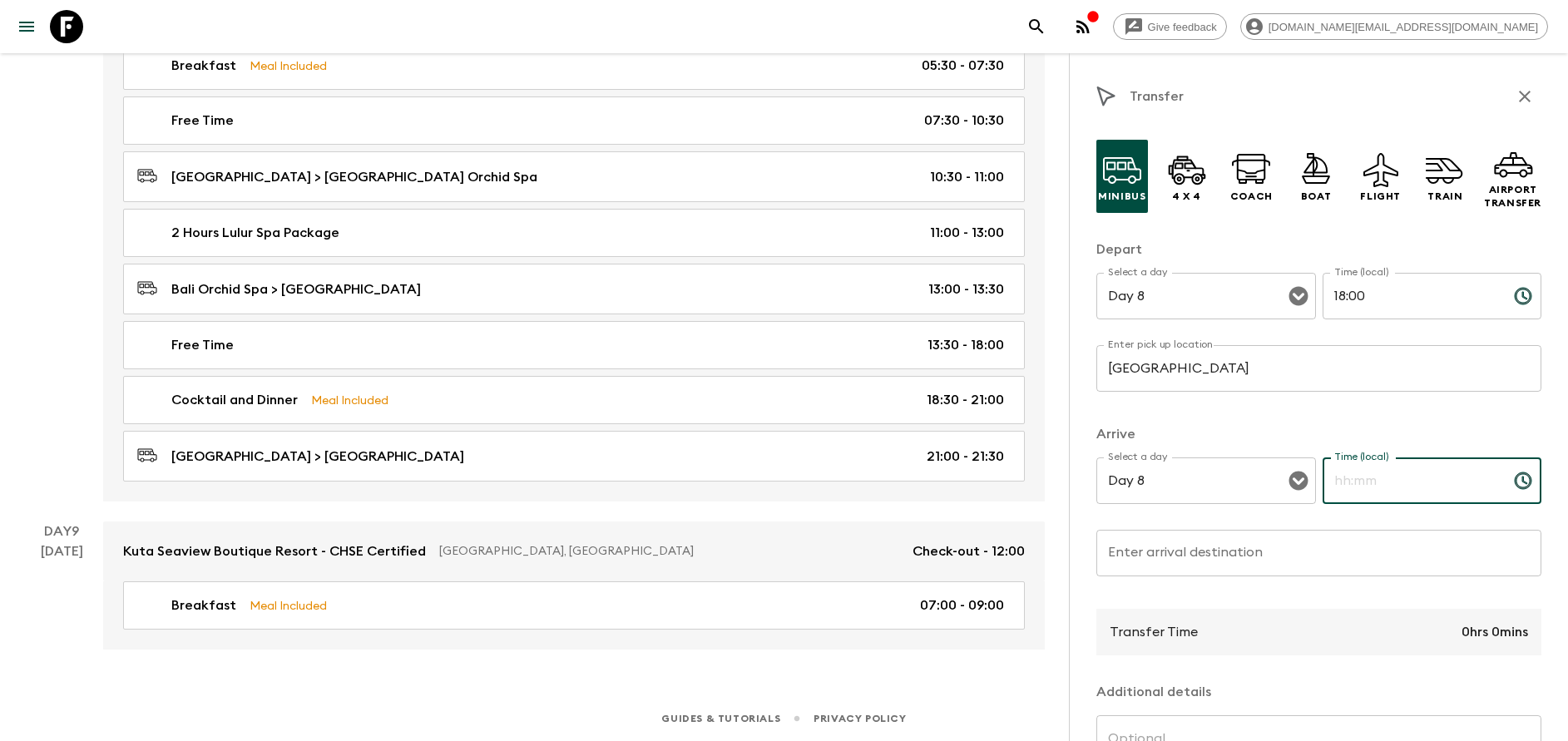
click at [1382, 467] on input "Time (local)" at bounding box center [1411, 481] width 178 height 47
type input "18:30"
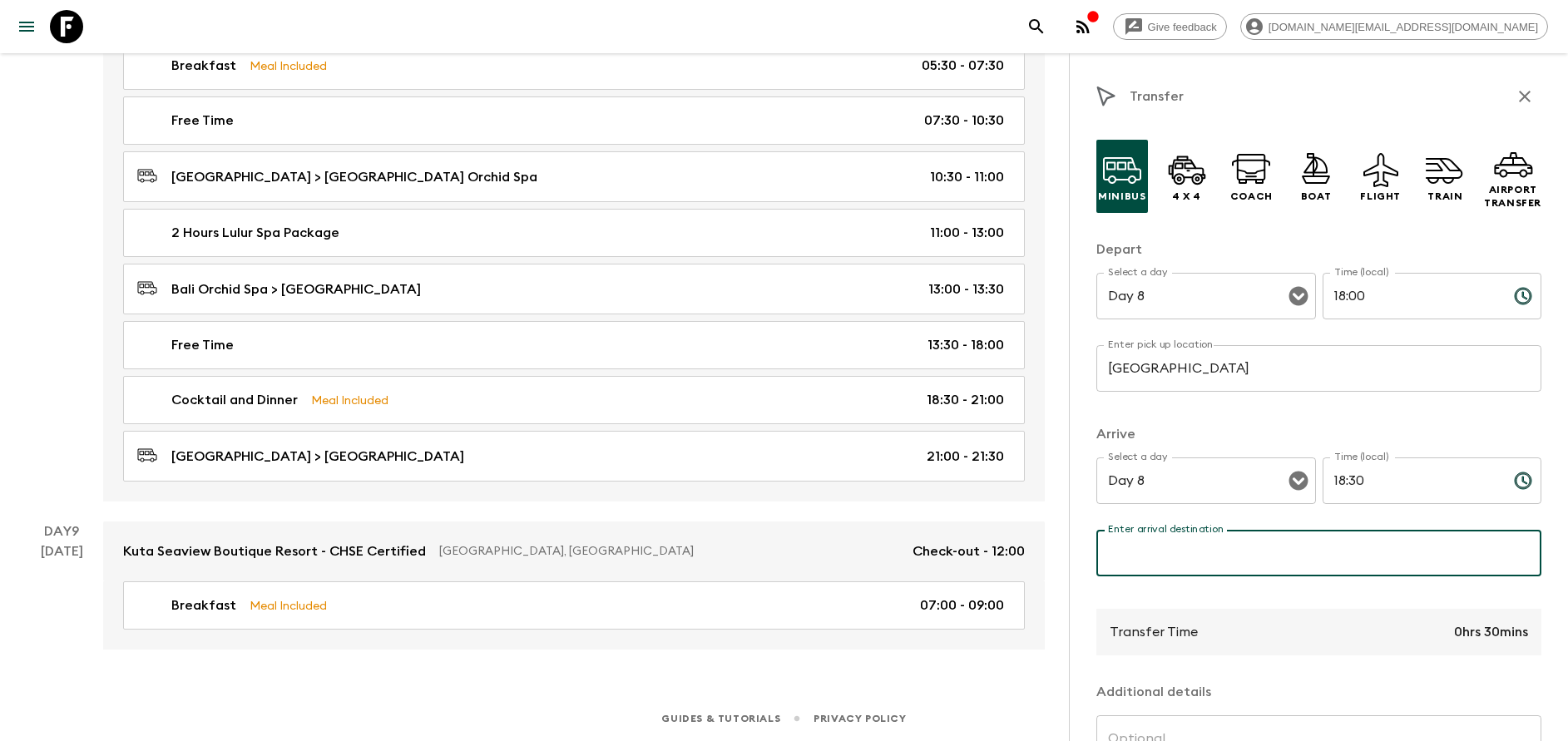
click at [1271, 538] on input "Enter arrival destination" at bounding box center [1319, 554] width 445 height 47
type input "[GEOGRAPHIC_DATA]"
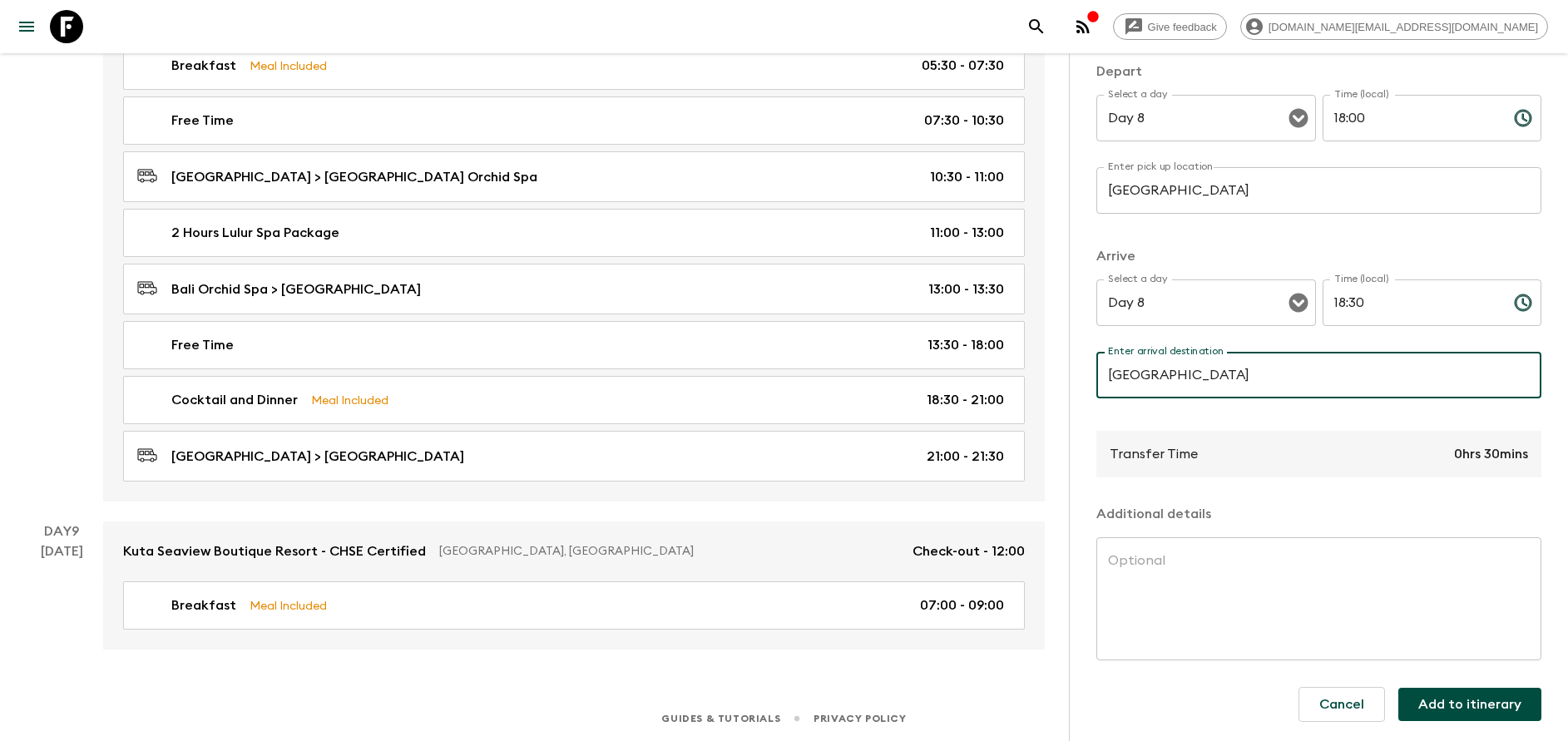
scroll to position [178, 0]
click at [1461, 706] on button "Add to itinerary" at bounding box center [1470, 704] width 143 height 33
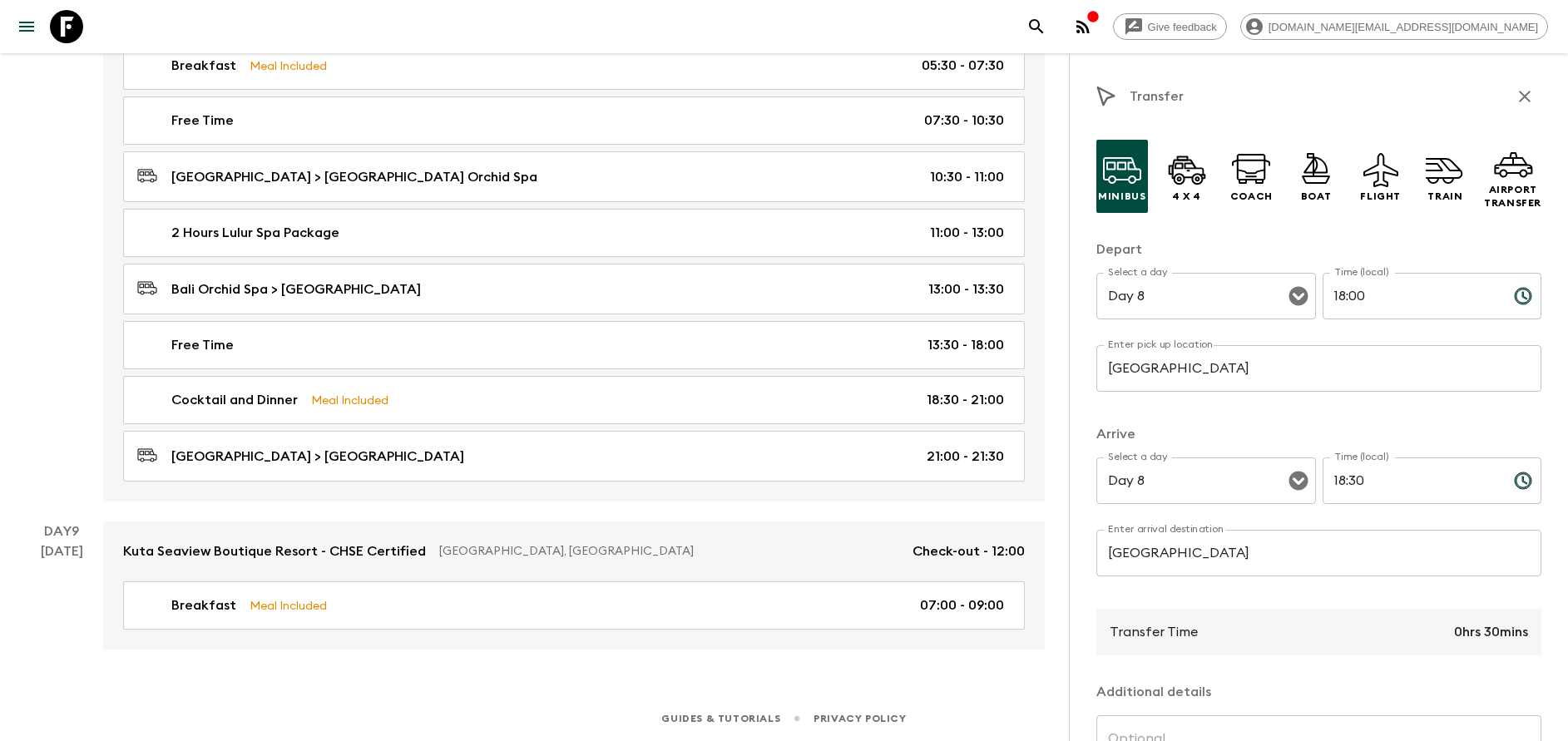
scroll to position [3703, 0]
